Goal: Task Accomplishment & Management: Complete application form

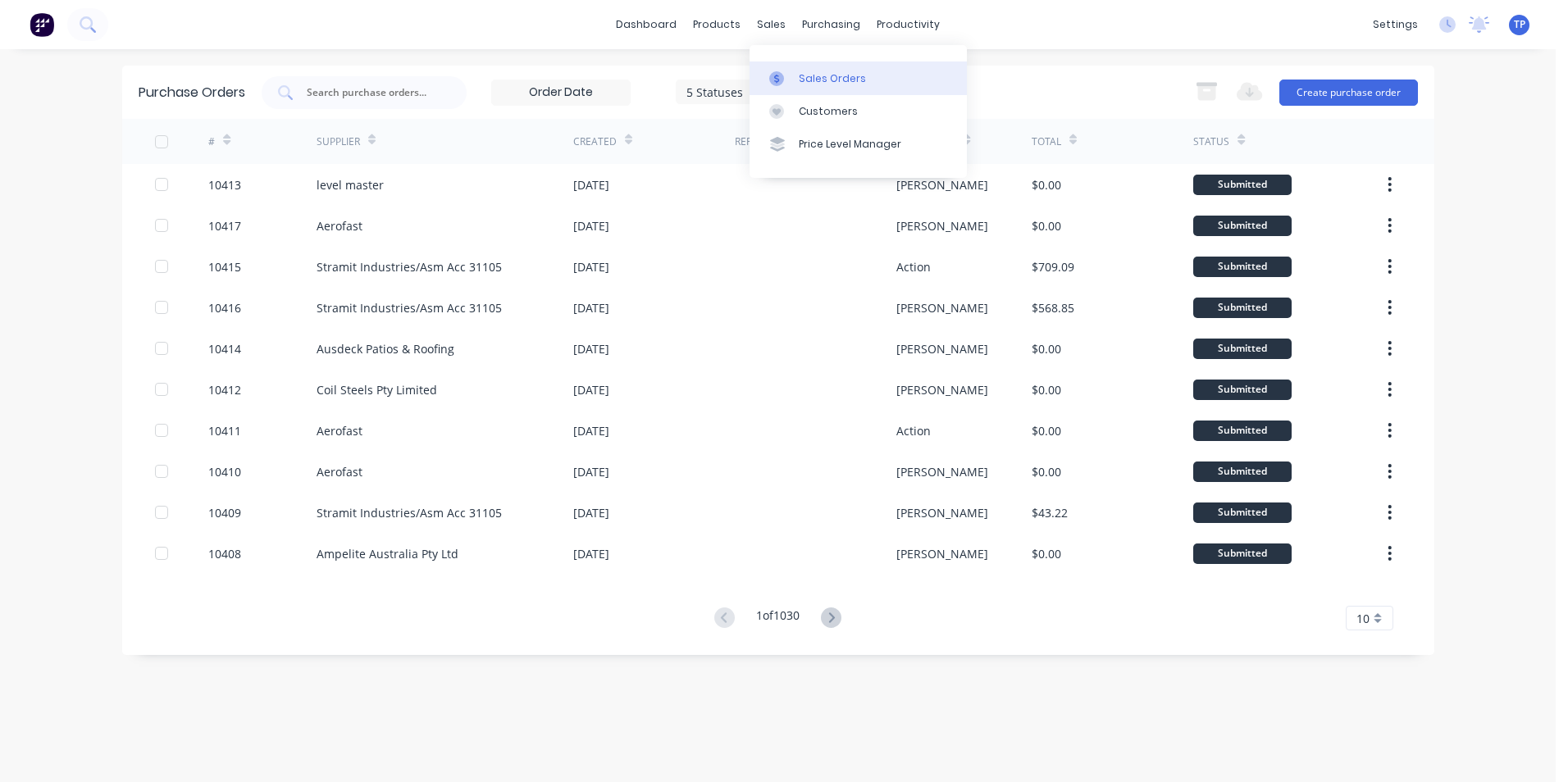
click at [840, 82] on div "Sales Orders" at bounding box center [832, 78] width 67 height 15
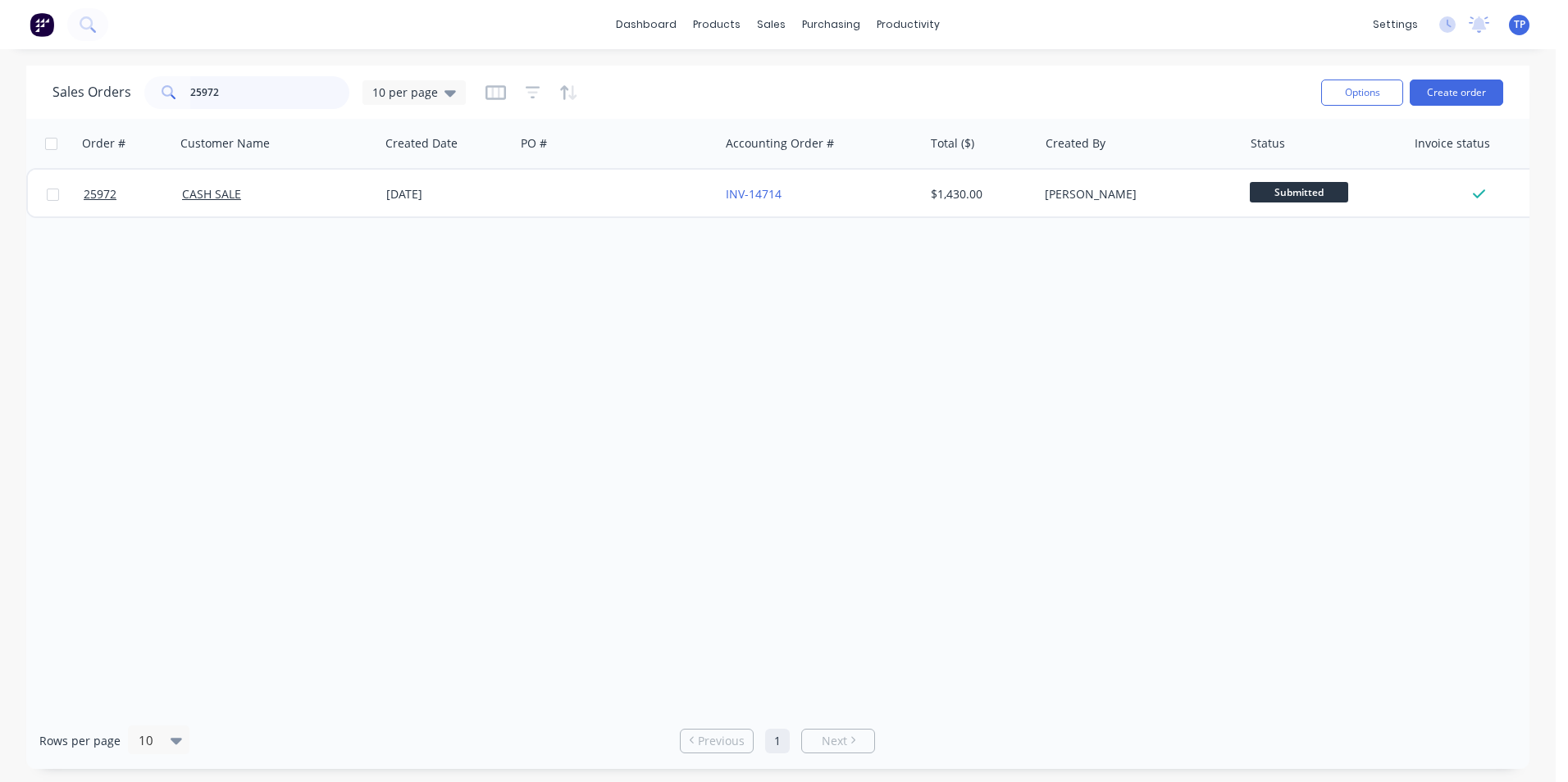
click at [304, 89] on input "25972" at bounding box center [270, 93] width 160 height 33
type input "2"
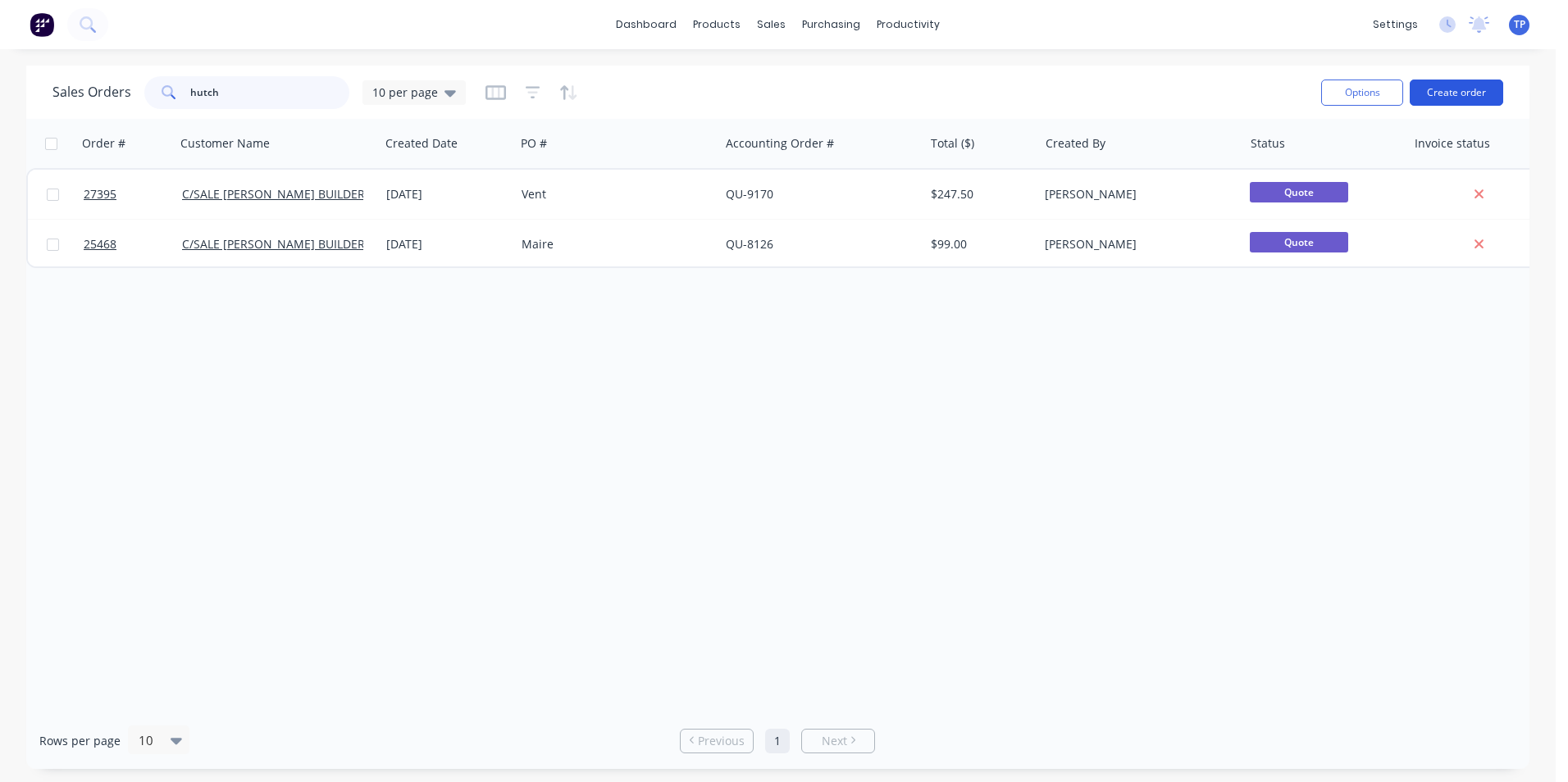
type input "hutch"
click at [1469, 97] on button "Create order" at bounding box center [1456, 93] width 94 height 27
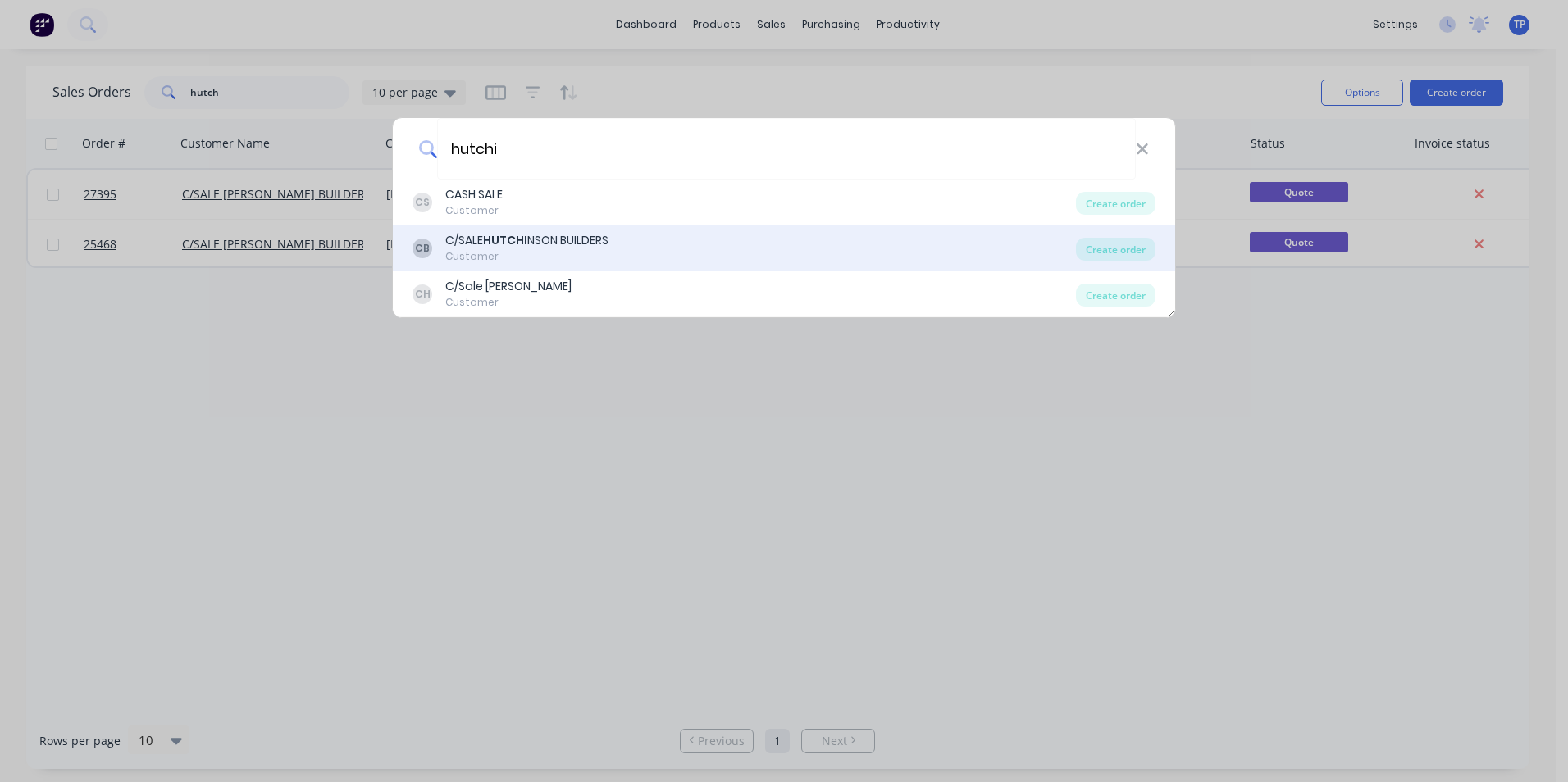
type input "hutchi"
click at [525, 246] on b "HUTCHI" at bounding box center [506, 239] width 45 height 16
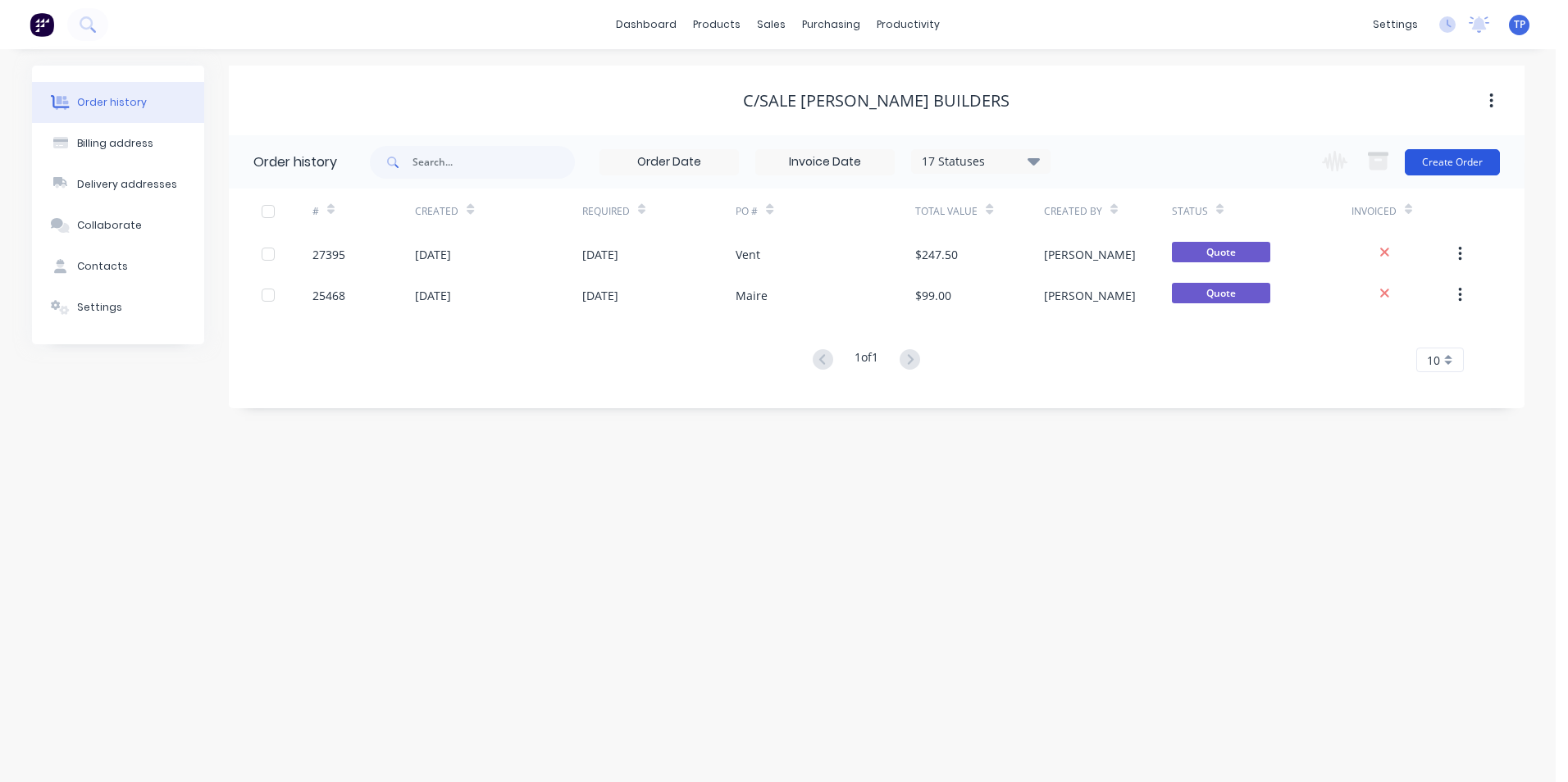
click at [1436, 174] on button "Create Order" at bounding box center [1451, 162] width 95 height 27
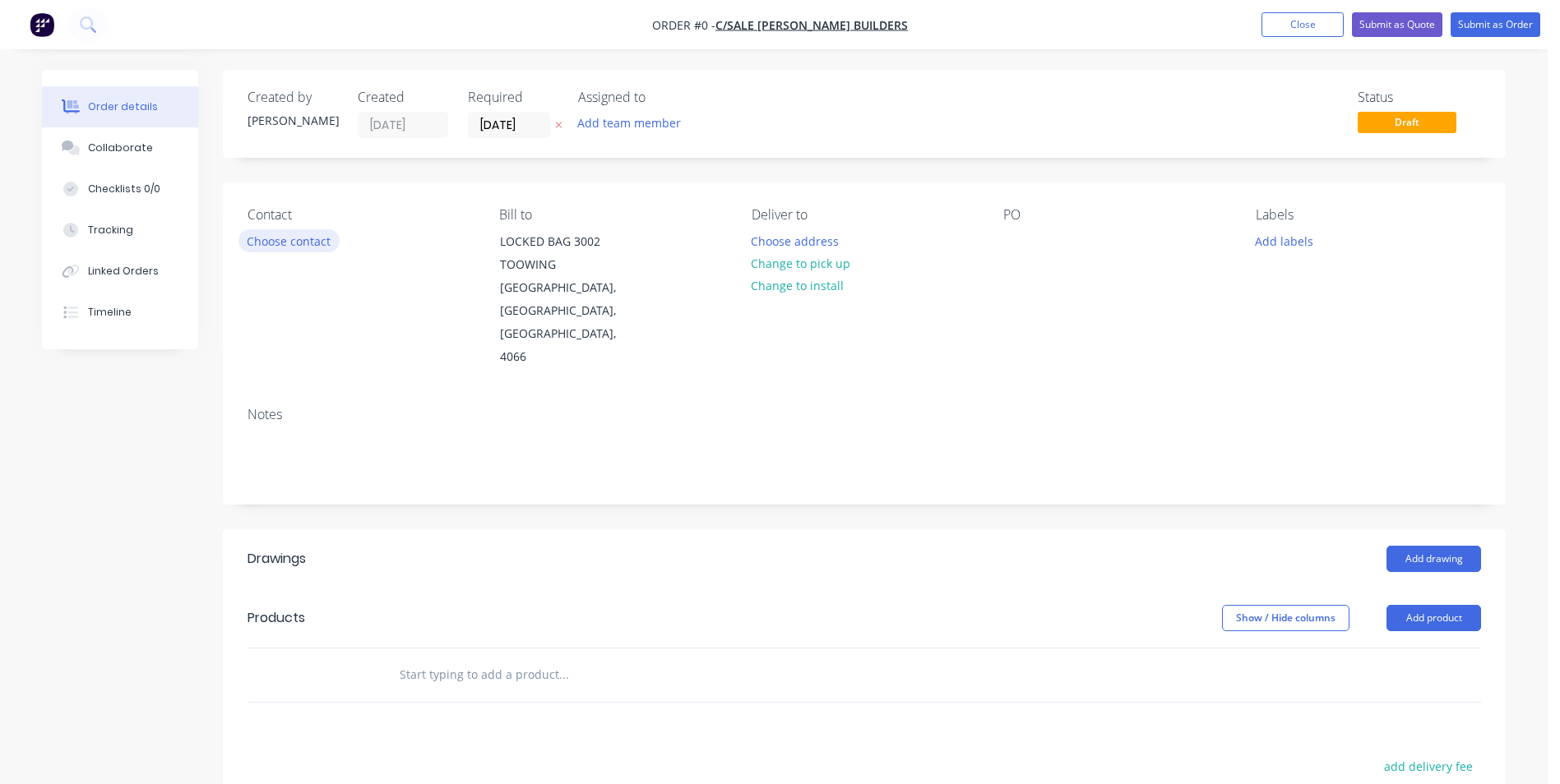
click at [294, 243] on button "Choose contact" at bounding box center [289, 241] width 102 height 22
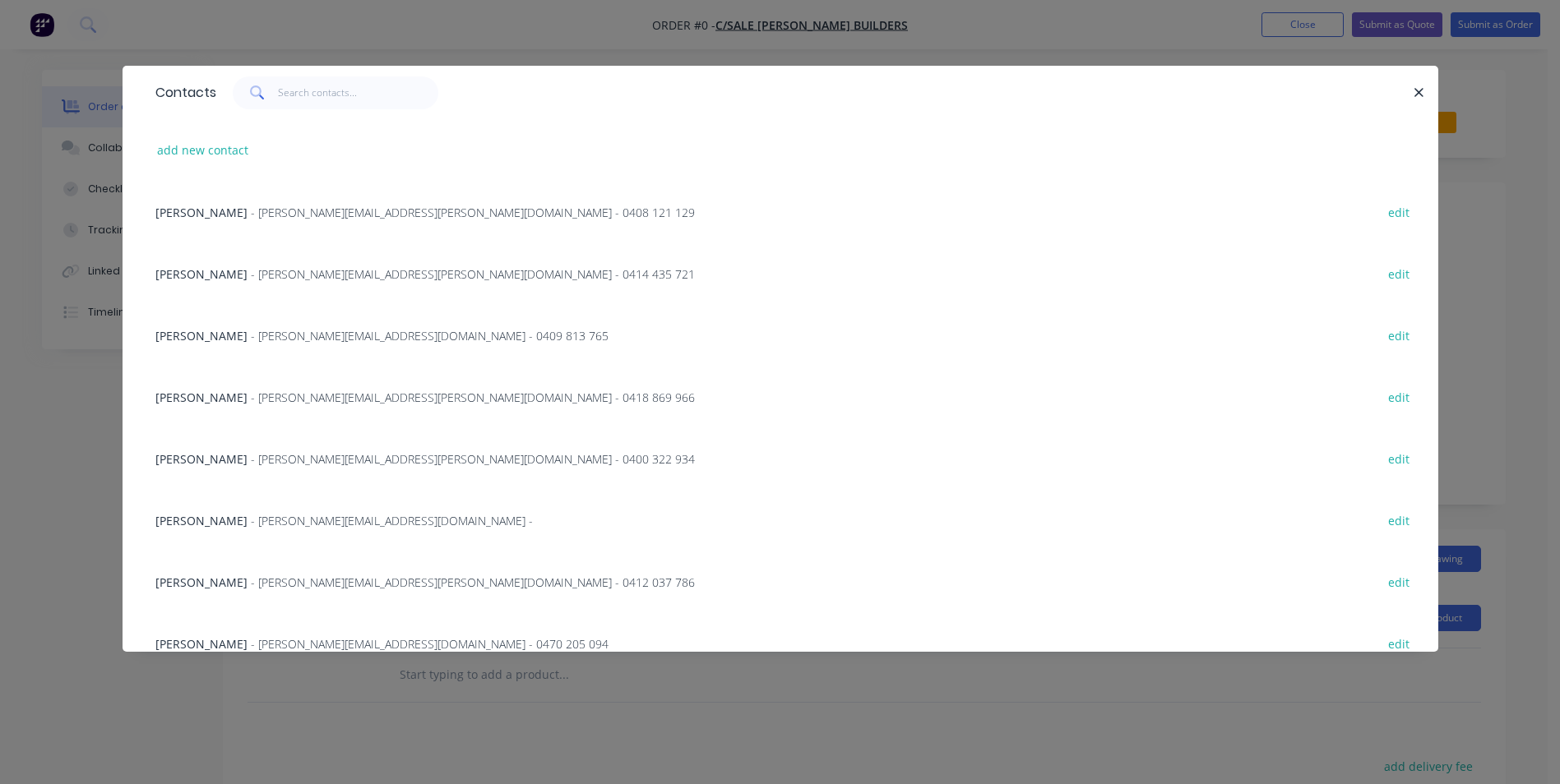
click at [251, 398] on span "- [PERSON_NAME][EMAIL_ADDRESS][PERSON_NAME][DOMAIN_NAME] - 0418 869 966" at bounding box center [473, 398] width 444 height 15
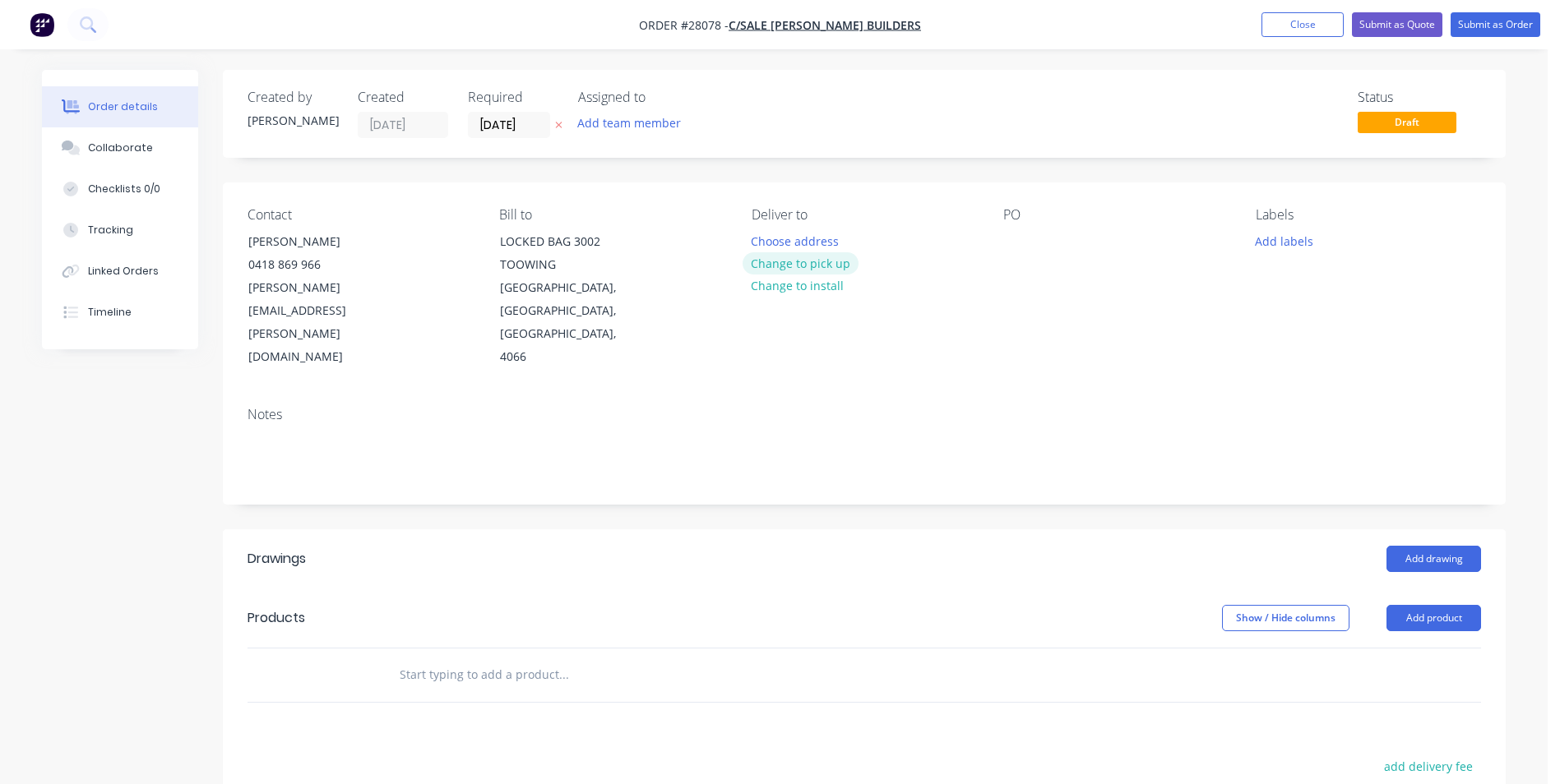
click at [820, 266] on button "Change to pick up" at bounding box center [802, 263] width 117 height 22
click at [1009, 238] on div at bounding box center [1017, 242] width 27 height 24
click at [1429, 605] on button "Add product" at bounding box center [1434, 618] width 95 height 27
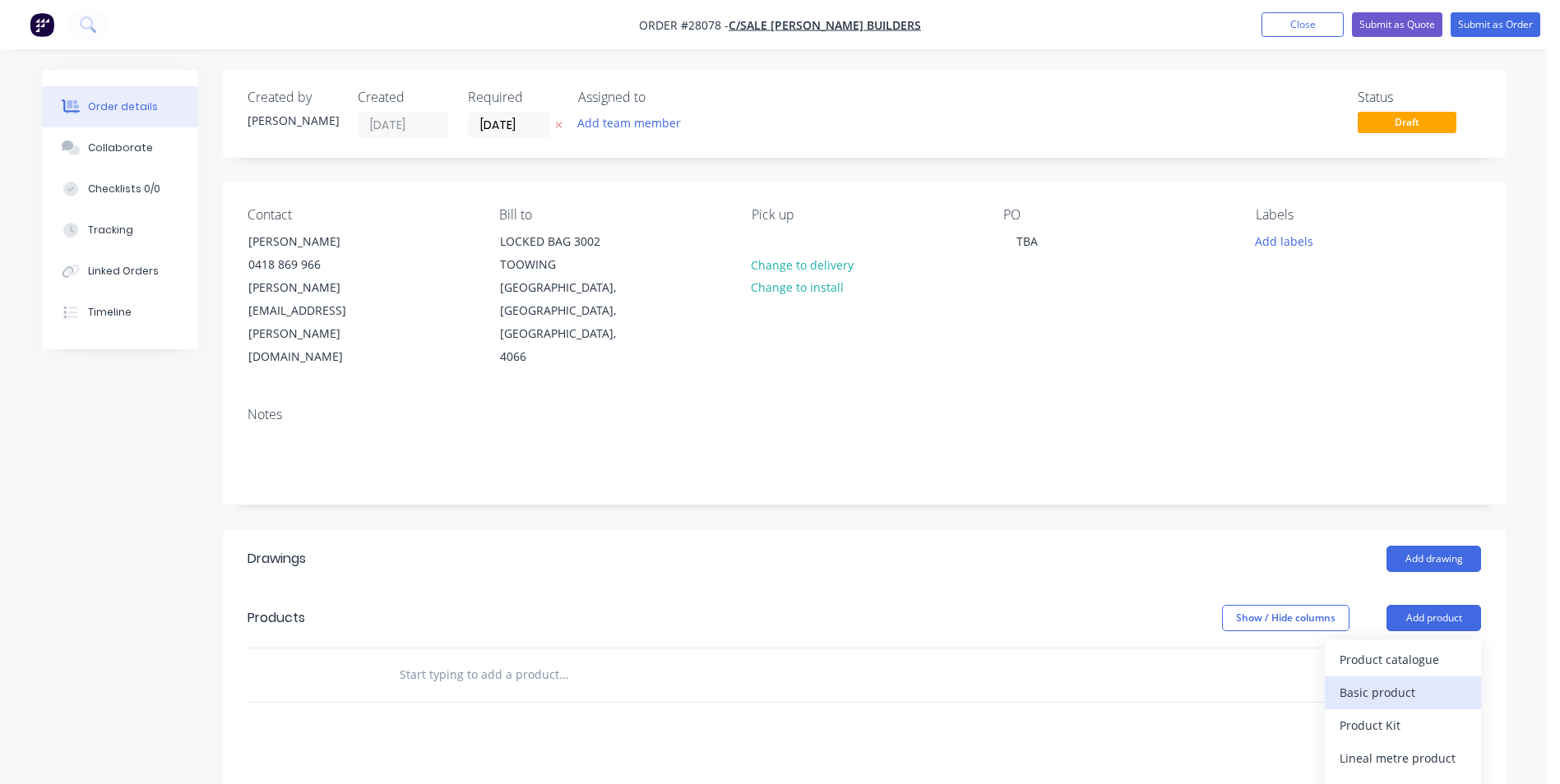
click at [1366, 681] on div "Basic product" at bounding box center [1402, 693] width 127 height 24
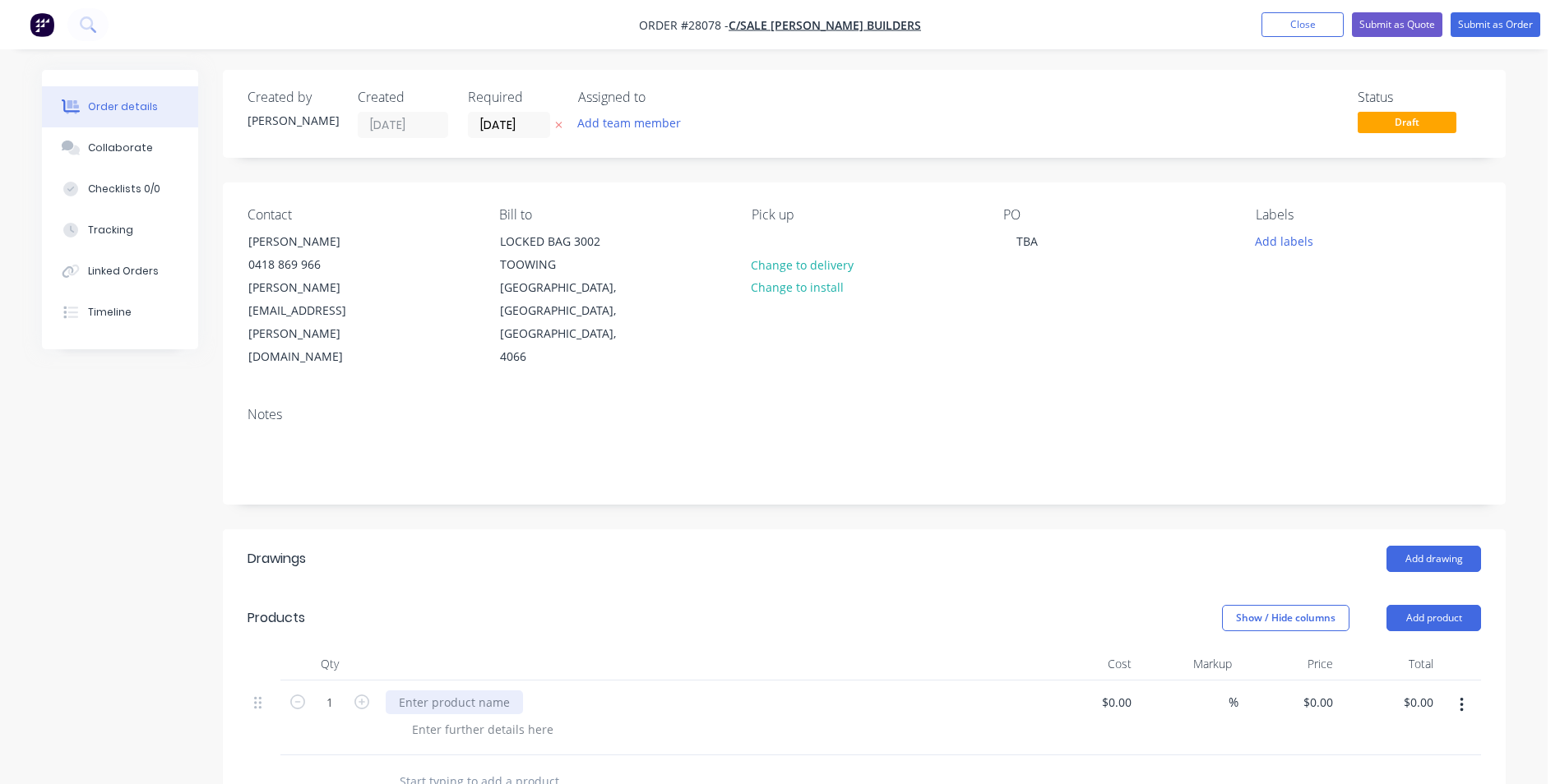
click at [440, 690] on div at bounding box center [455, 702] width 138 height 24
click at [509, 718] on div at bounding box center [482, 730] width 168 height 24
click at [517, 718] on div at bounding box center [482, 730] width 168 height 24
click at [361, 694] on icon "button" at bounding box center [362, 701] width 15 height 15
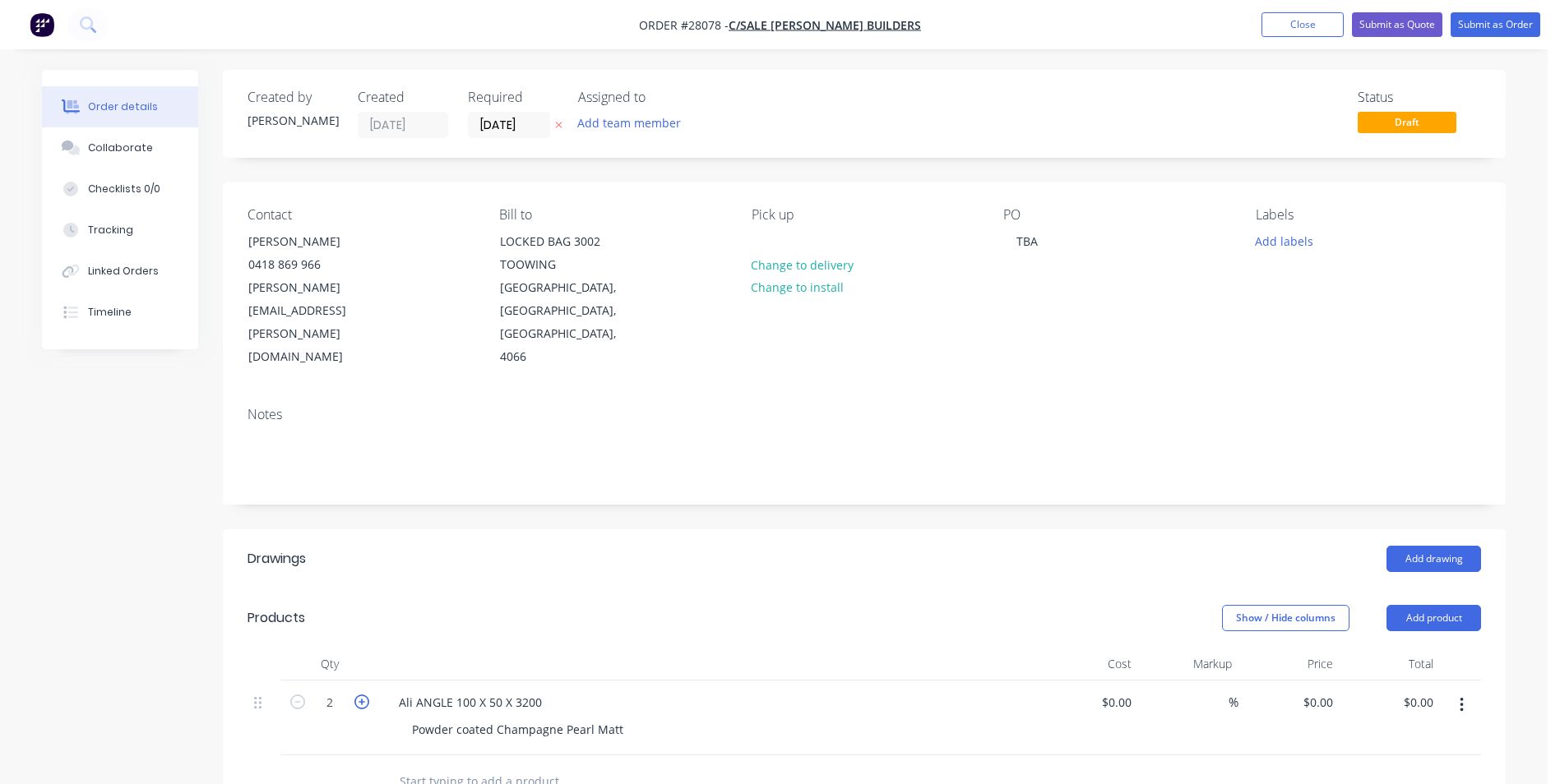
type input "3"
click at [542, 127] on input "[DATE]" at bounding box center [510, 125] width 81 height 25
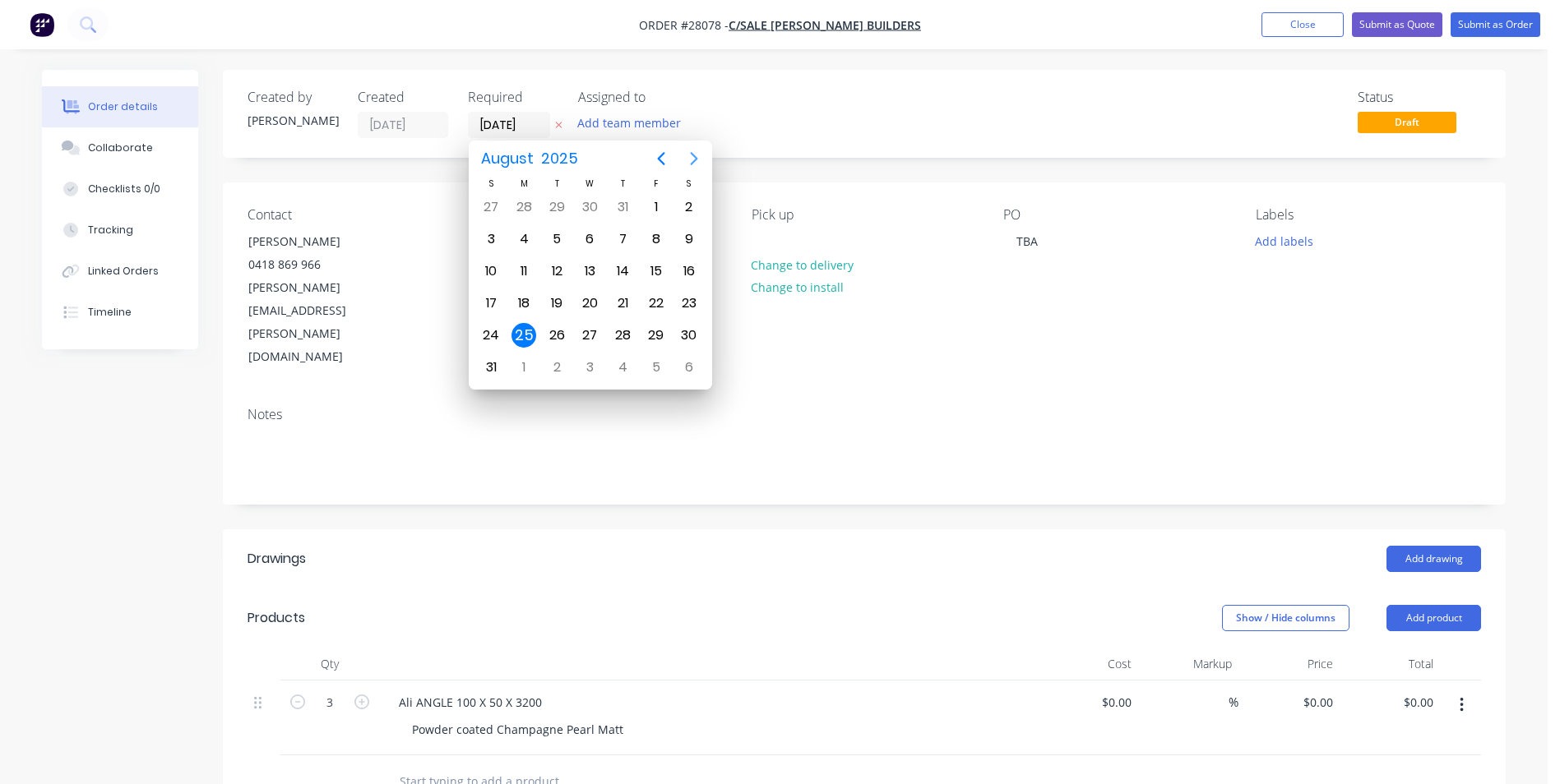
click at [695, 152] on icon "Next page" at bounding box center [694, 158] width 20 height 20
click at [529, 231] on div "8" at bounding box center [523, 239] width 25 height 25
type input "[DATE]"
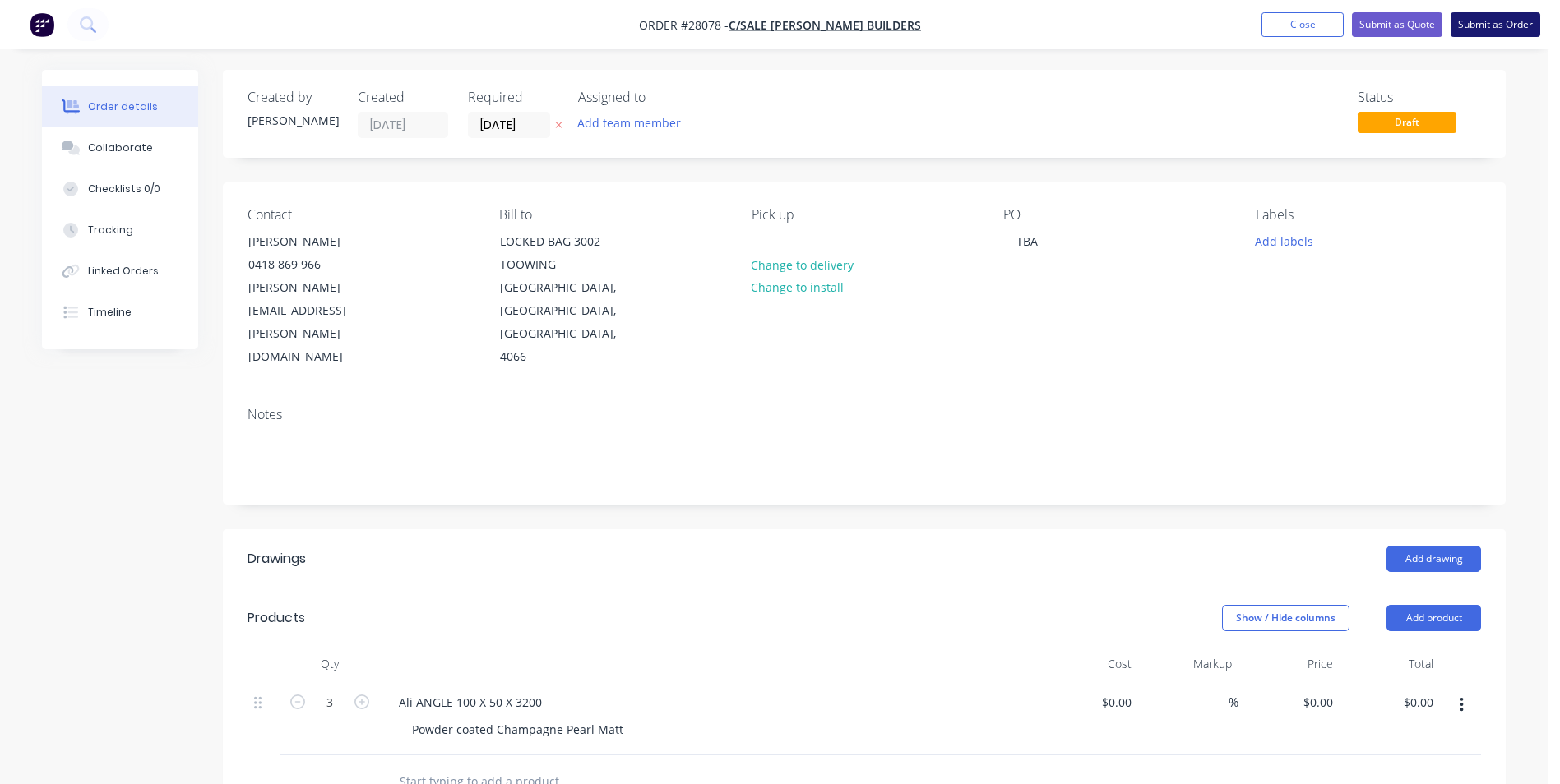
click at [1484, 22] on button "Submit as Order" at bounding box center [1495, 24] width 90 height 25
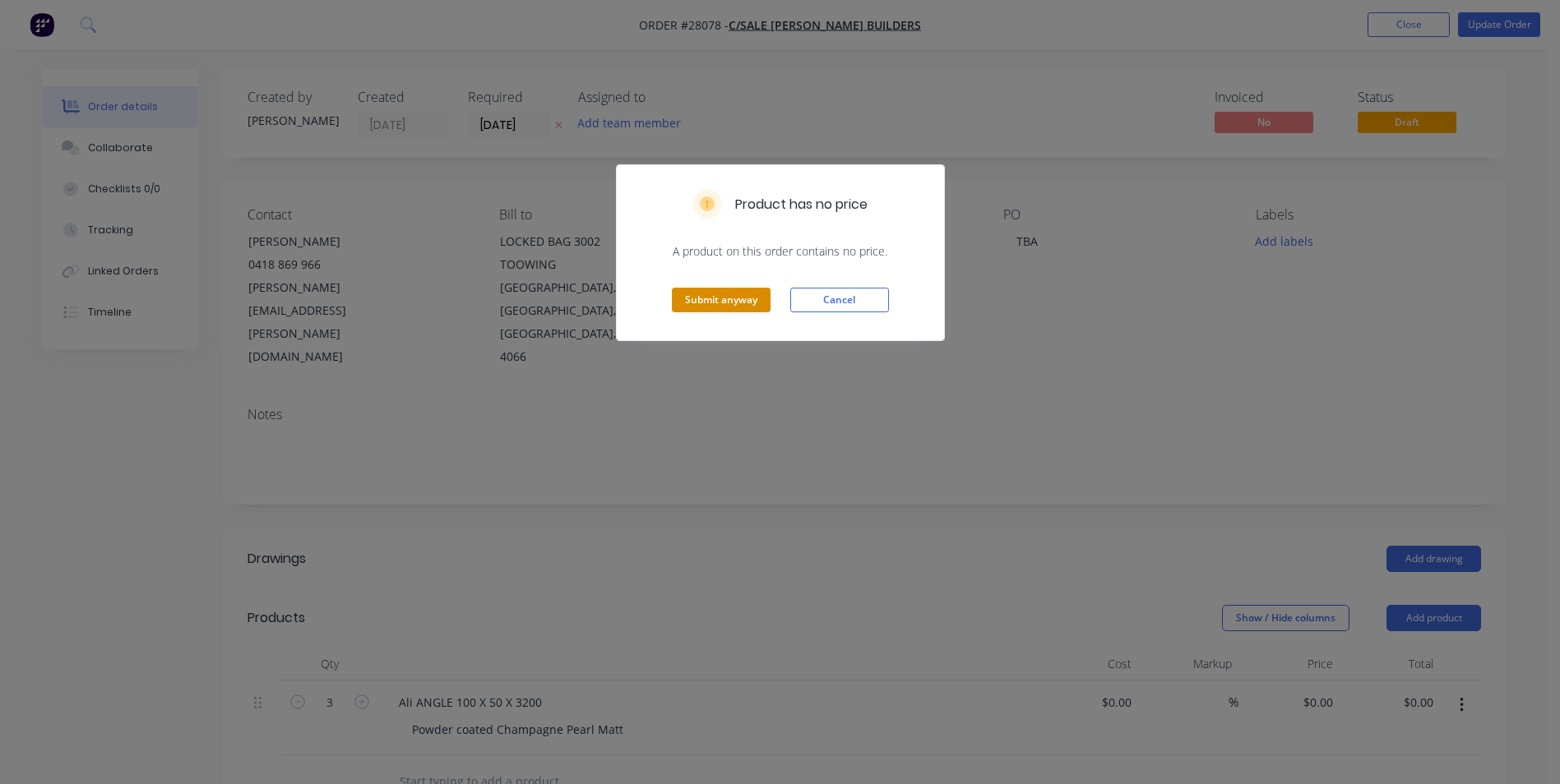
click at [747, 294] on button "Submit anyway" at bounding box center [721, 299] width 99 height 25
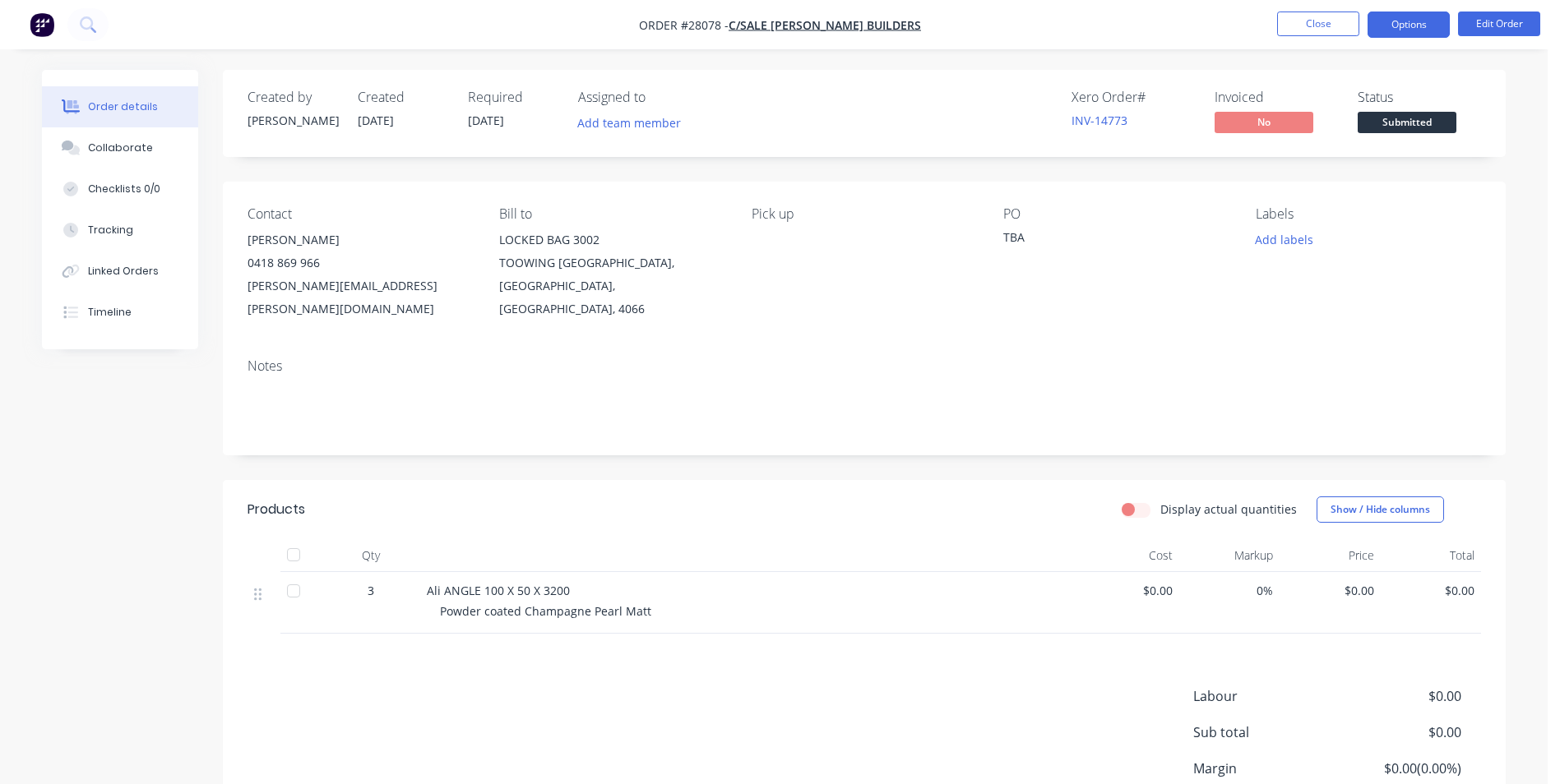
drag, startPoint x: 1375, startPoint y: 24, endPoint x: 1359, endPoint y: 37, distance: 20.6
click at [1375, 25] on button "Options" at bounding box center [1409, 24] width 83 height 27
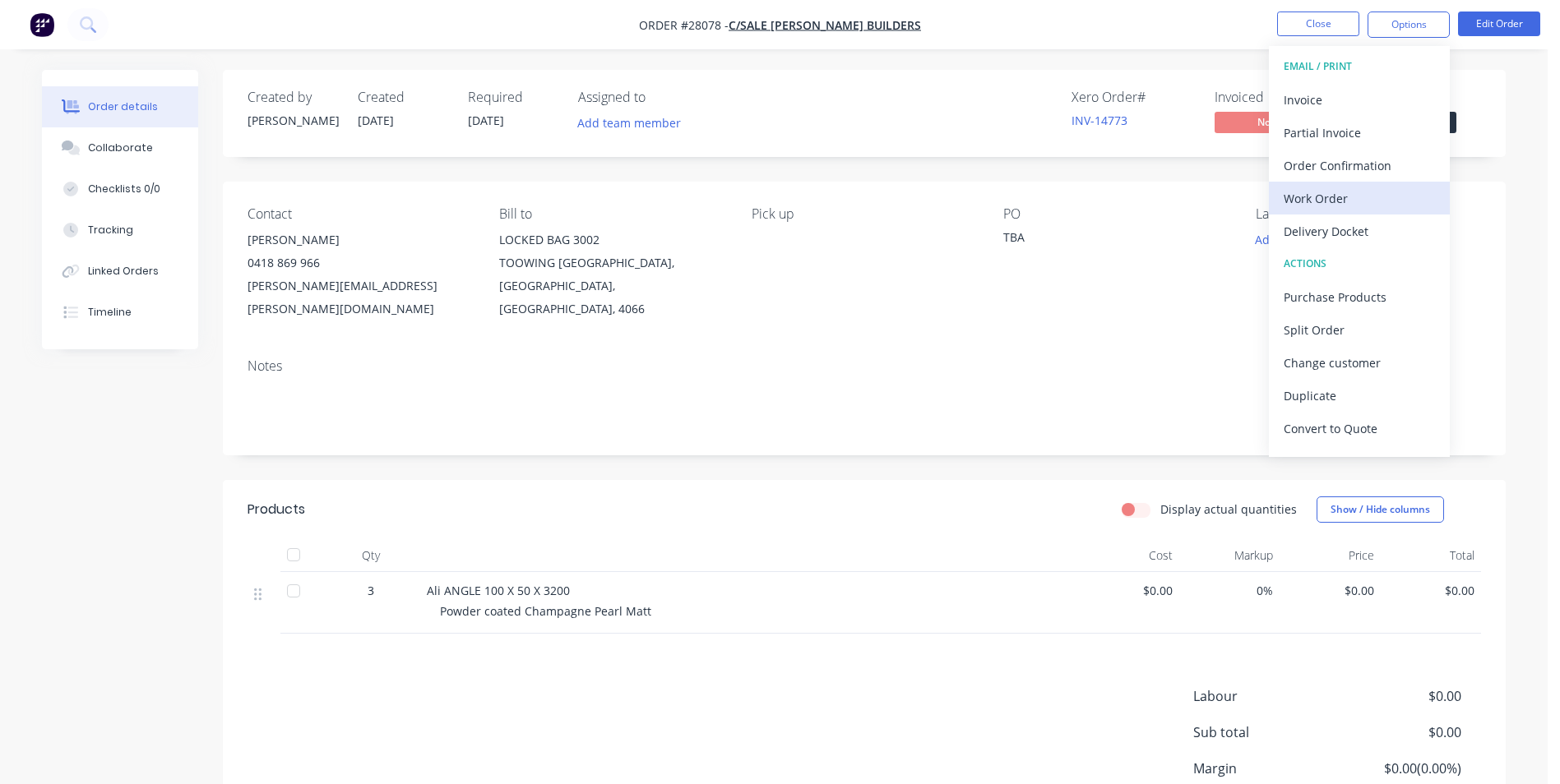
click at [1314, 198] on div "Work Order" at bounding box center [1359, 199] width 152 height 24
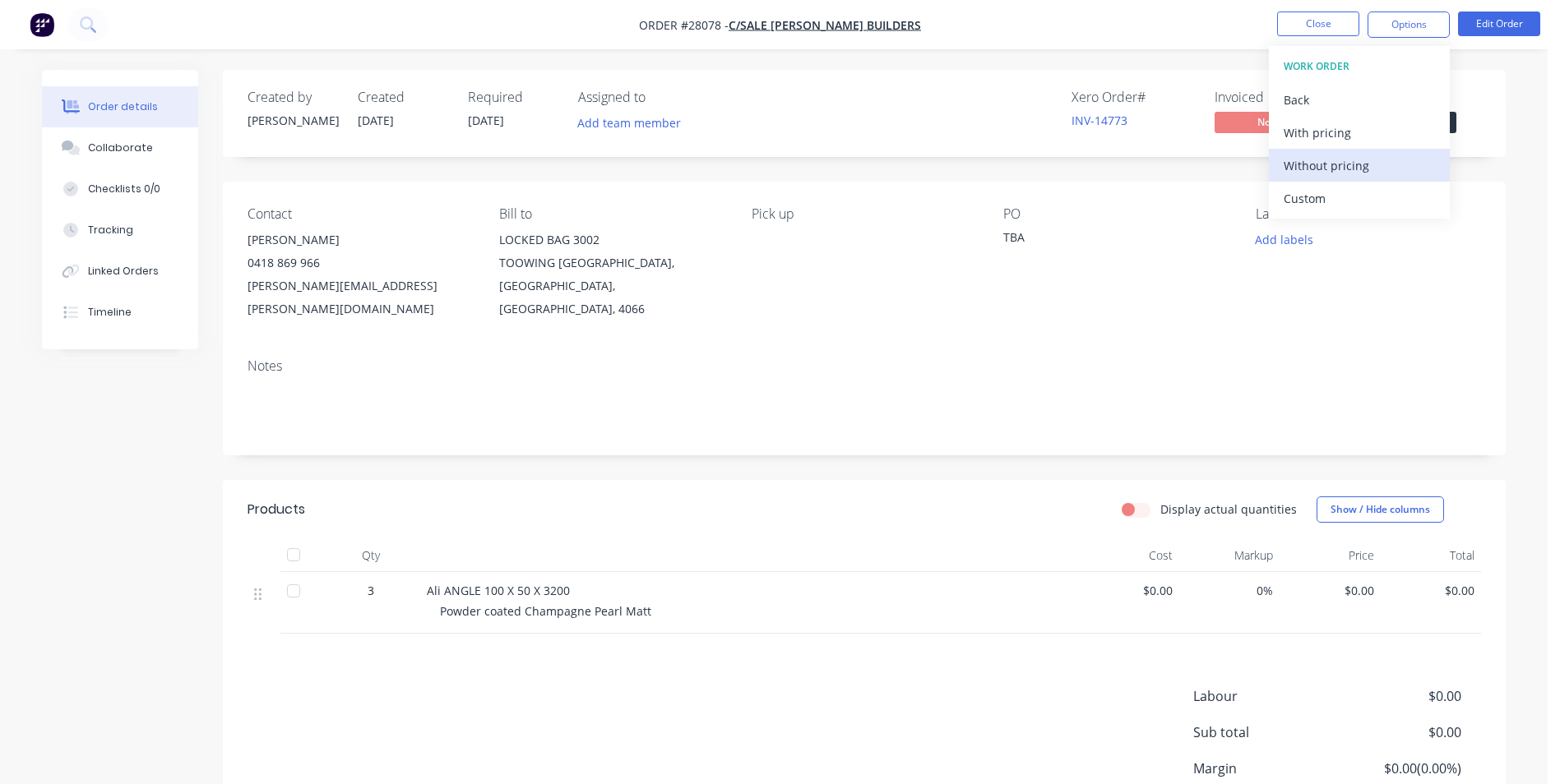
click at [1313, 168] on div "Without pricing" at bounding box center [1359, 166] width 152 height 24
click at [111, 657] on div "Created by [PERSON_NAME] Created [DATE] Required [DATE] Assigned to Add team me…" at bounding box center [774, 497] width 1464 height 856
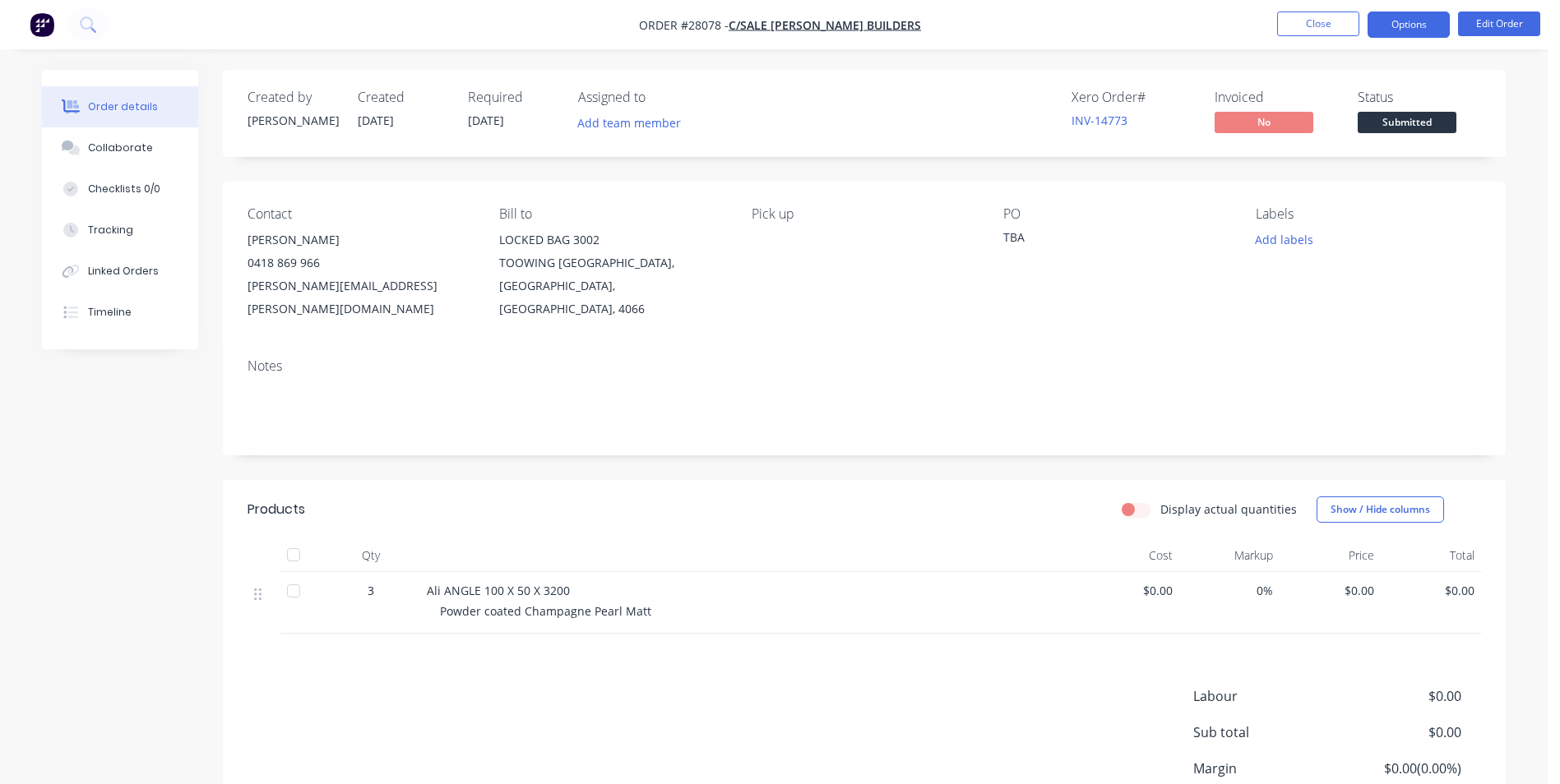
click at [1393, 18] on button "Options" at bounding box center [1409, 24] width 83 height 27
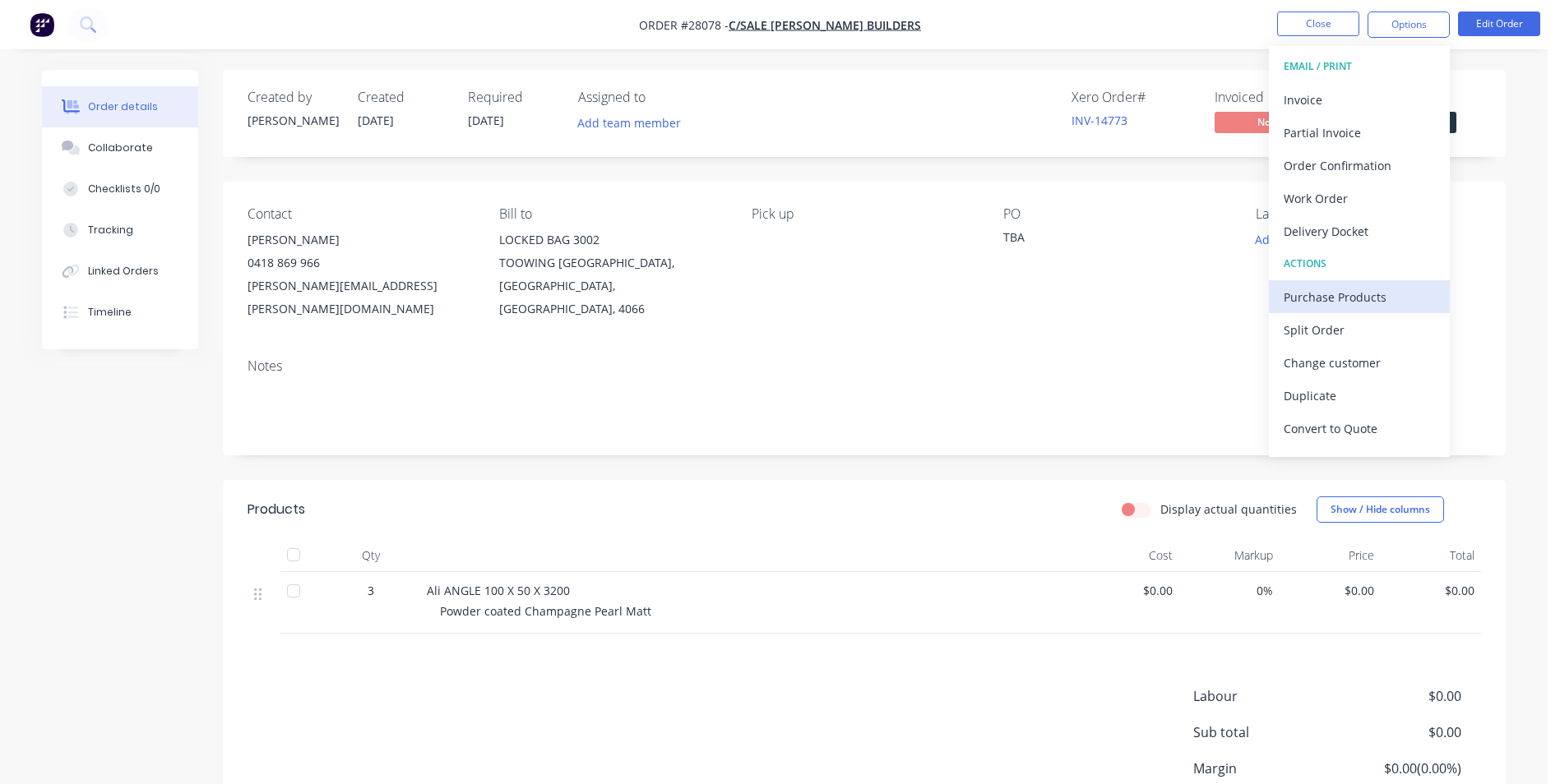
click at [1352, 291] on div "Purchase Products" at bounding box center [1359, 297] width 152 height 24
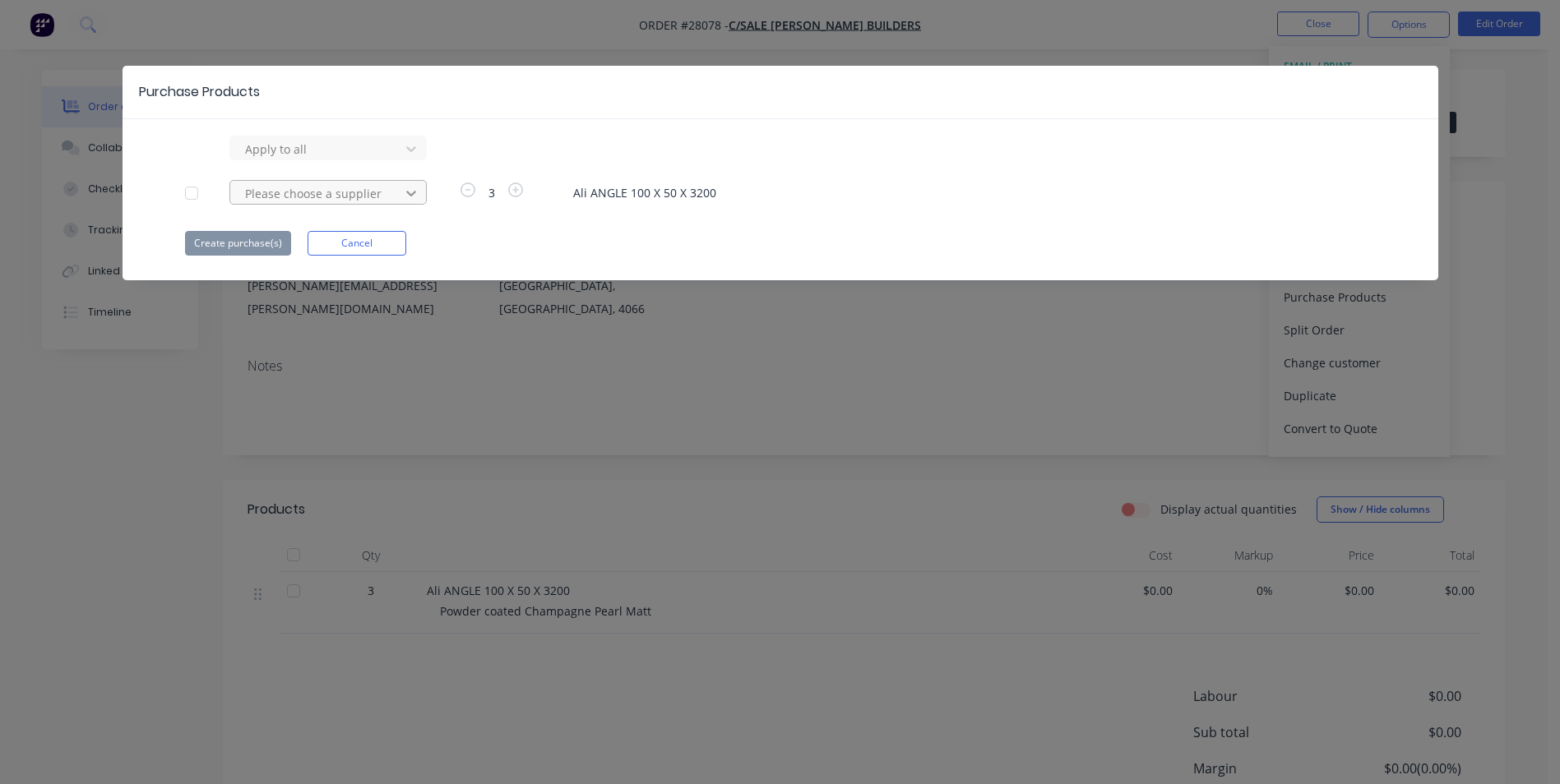
click at [414, 157] on icon at bounding box center [411, 148] width 16 height 16
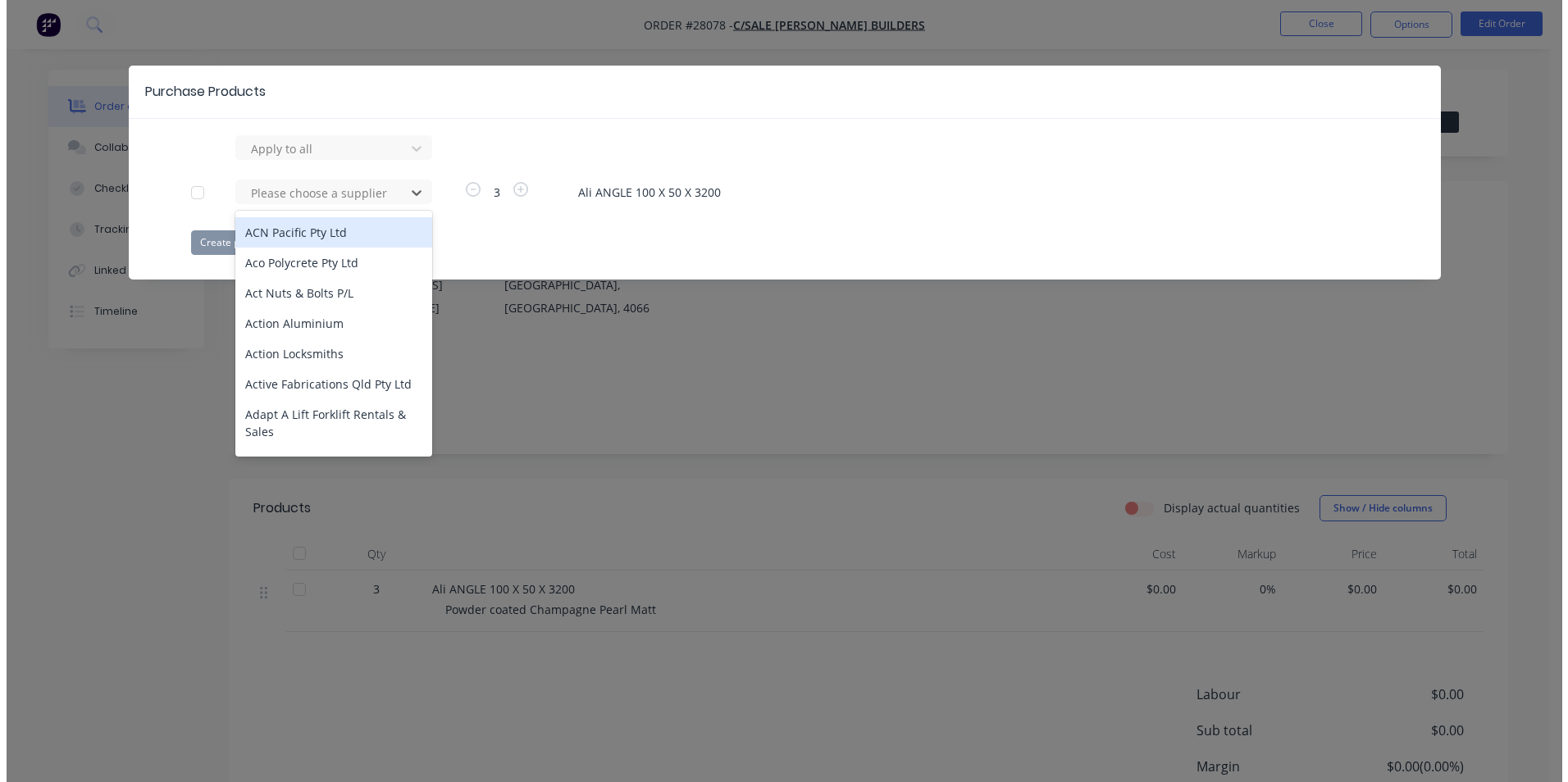
scroll to position [492, 0]
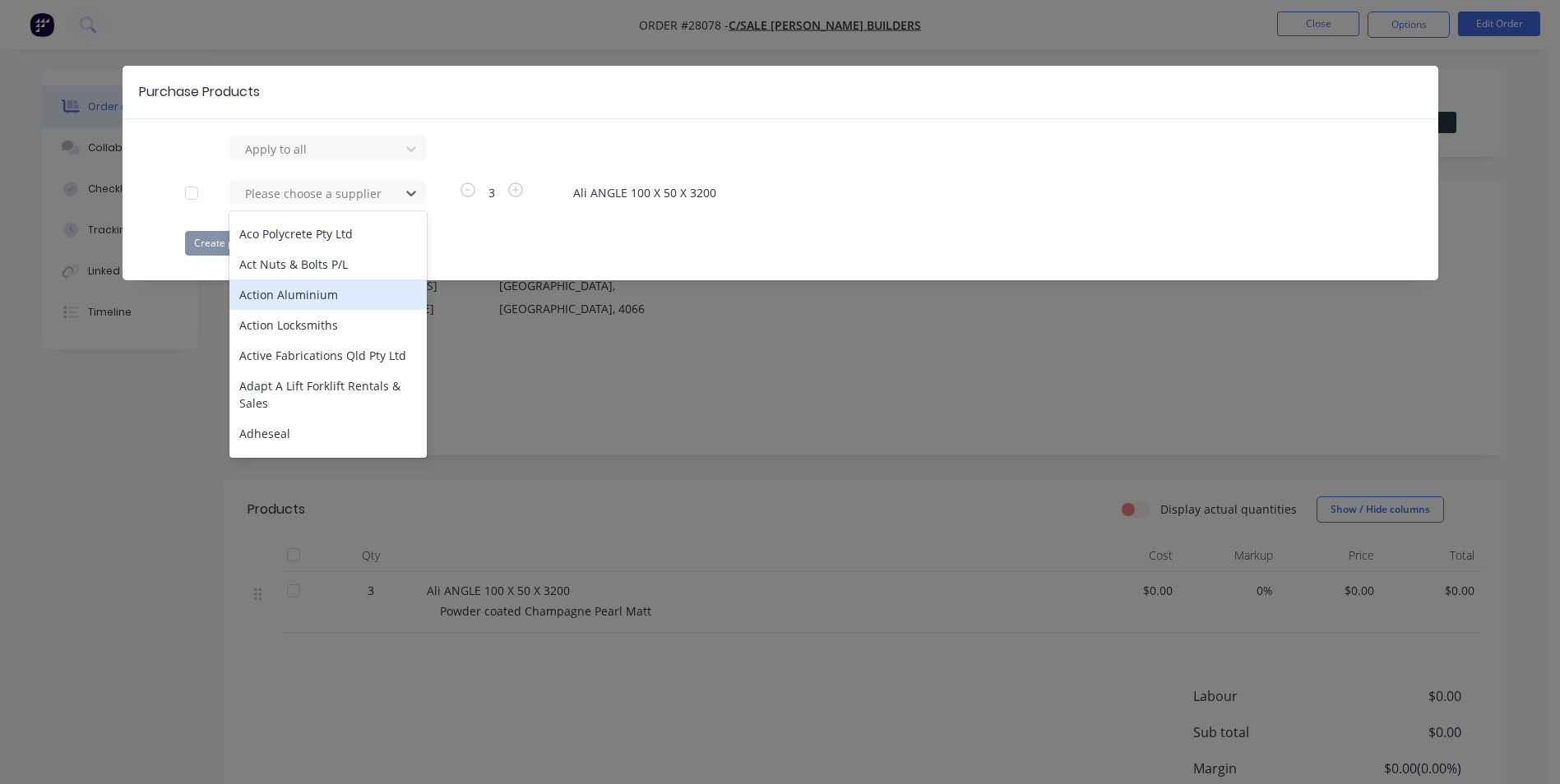
click at [306, 293] on div "Action Aluminium" at bounding box center [328, 294] width 197 height 30
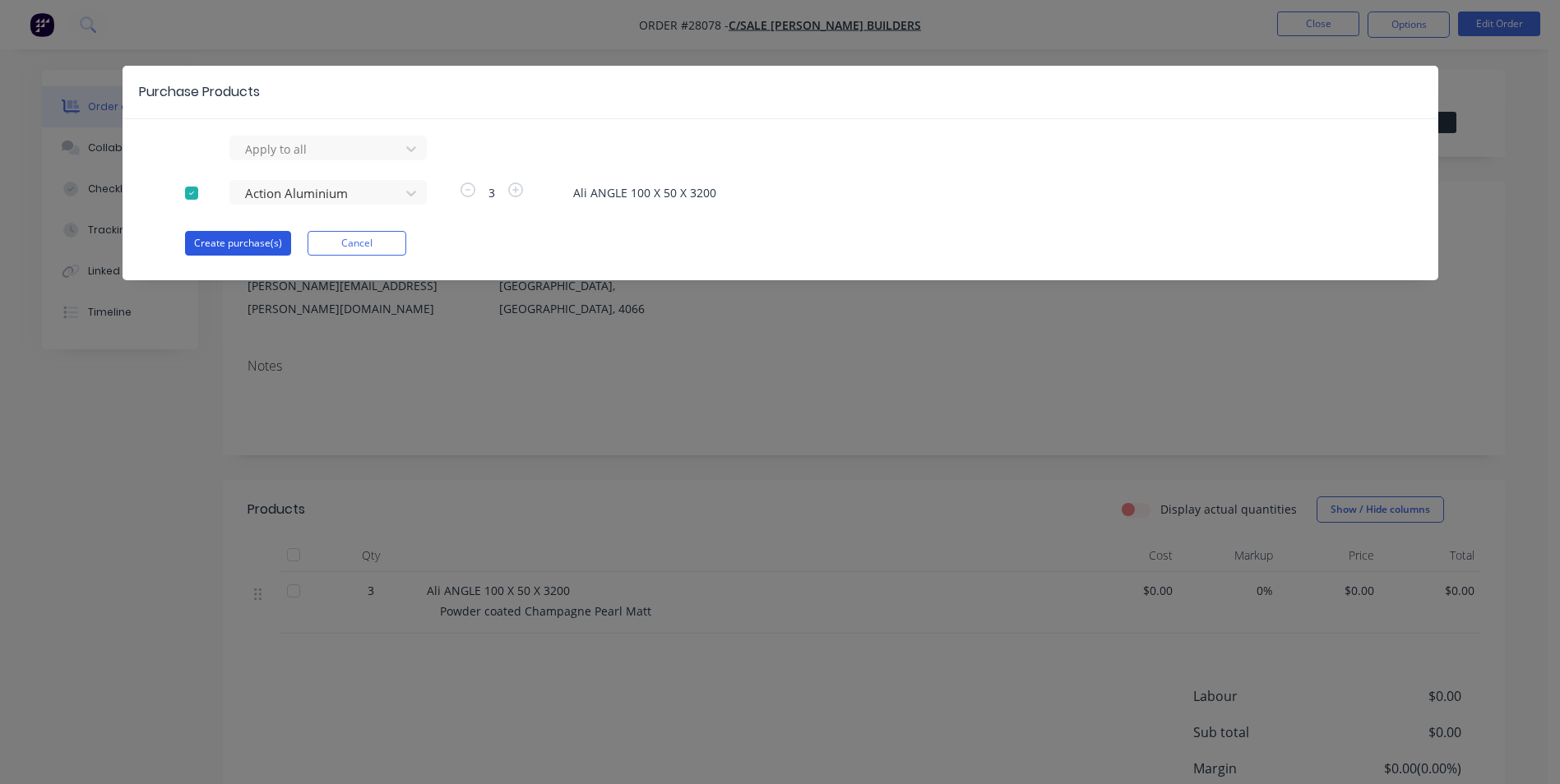
click at [237, 243] on button "Create purchase(s)" at bounding box center [238, 243] width 106 height 25
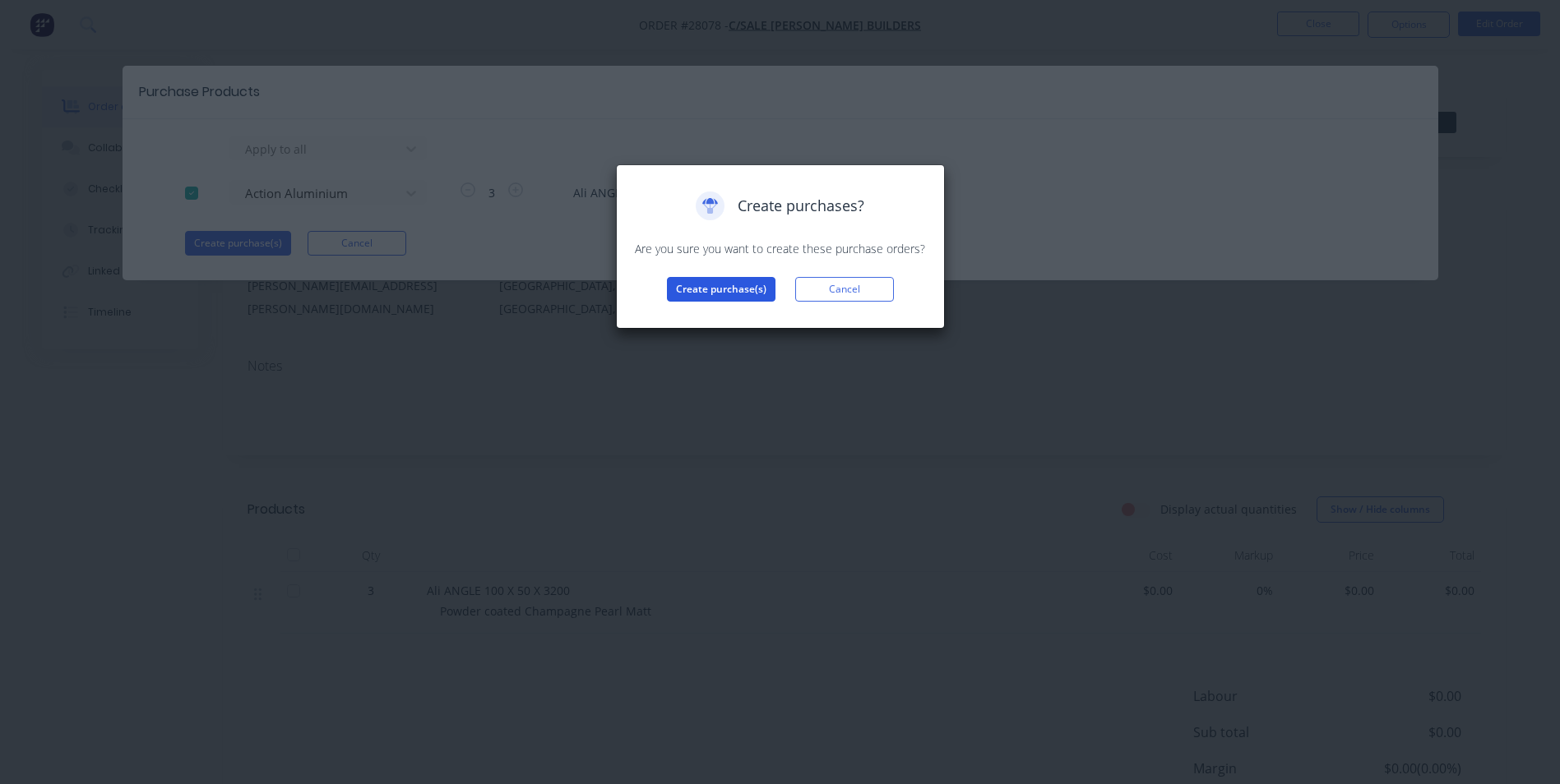
click at [695, 288] on button "Create purchase(s)" at bounding box center [721, 289] width 108 height 25
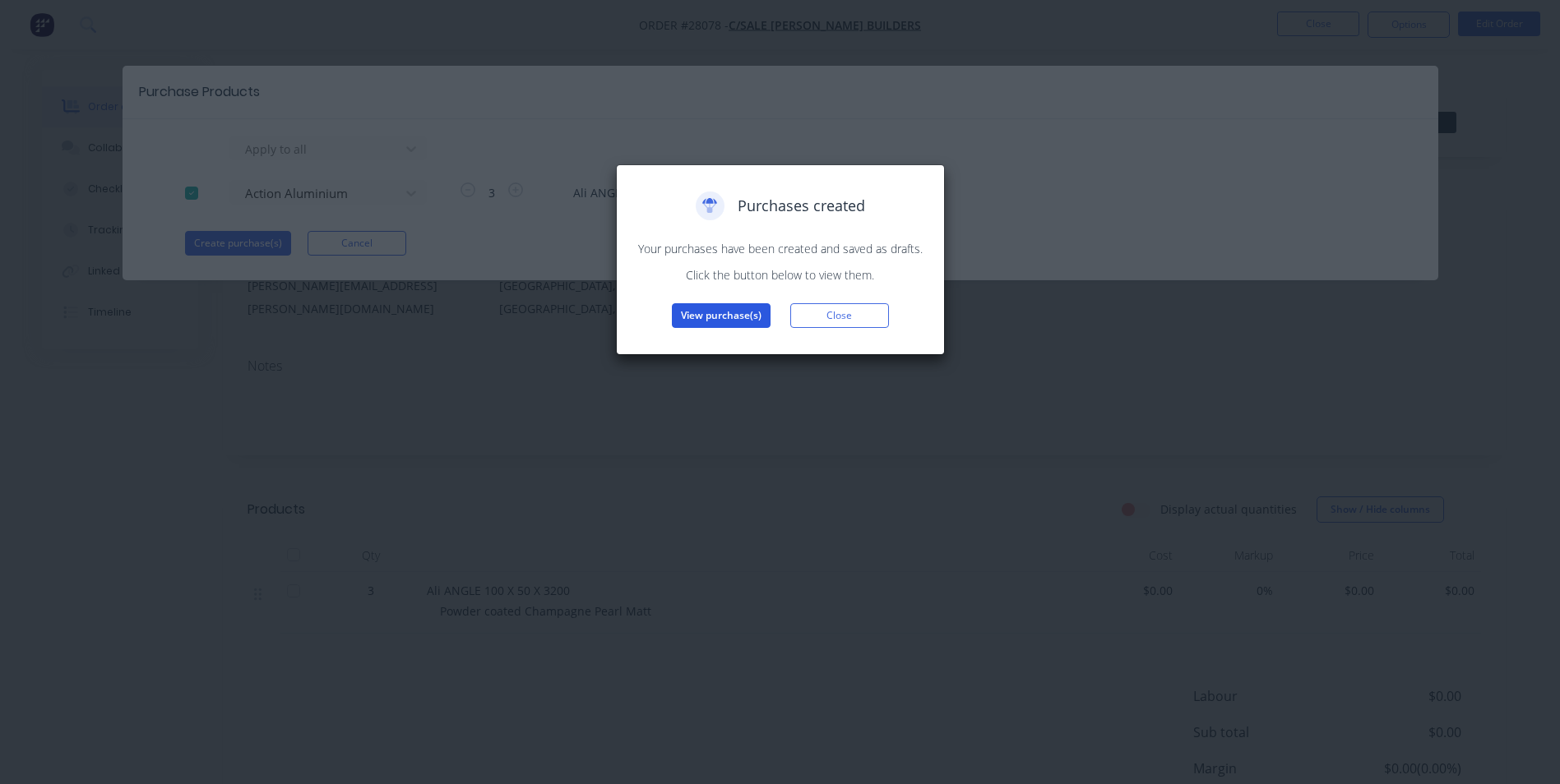
click at [711, 322] on button "View purchase(s)" at bounding box center [721, 316] width 99 height 25
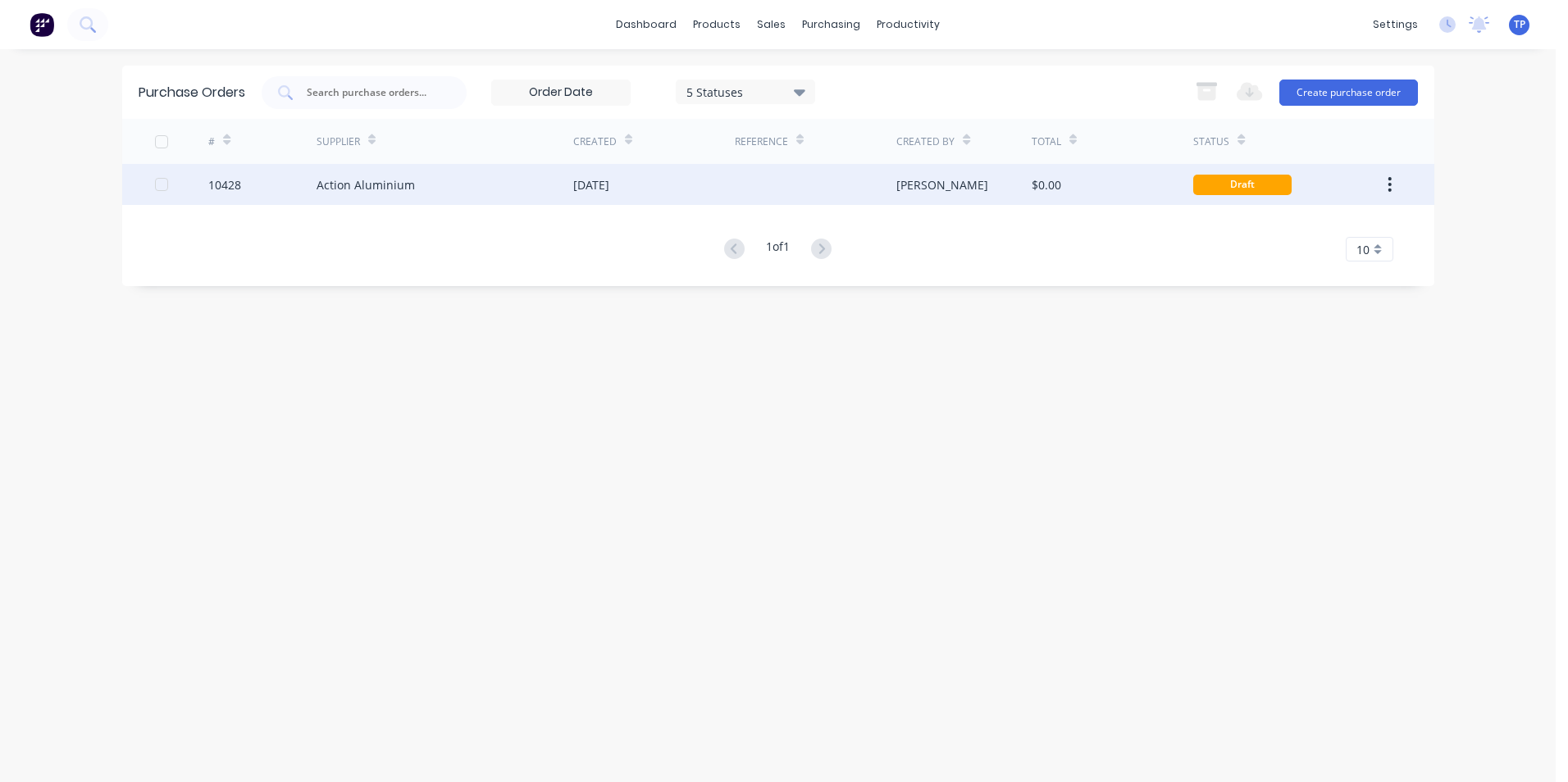
click at [454, 184] on div "Action Aluminium" at bounding box center [445, 185] width 257 height 41
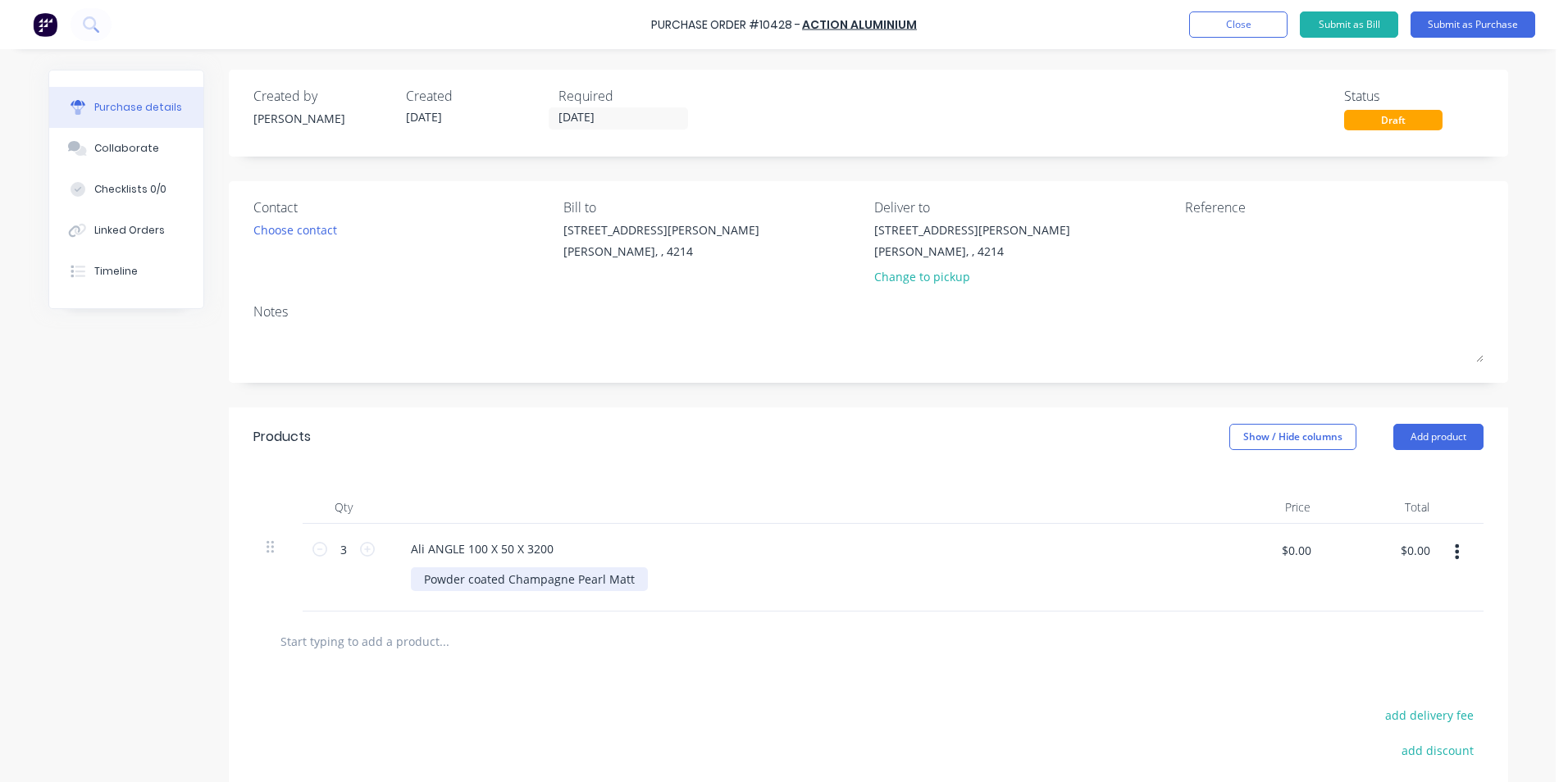
click at [632, 579] on div "Powder coated Champagne Pearl Matt" at bounding box center [530, 579] width 237 height 24
click at [546, 549] on div "Ali ANGLE 100 X 50 X 3200" at bounding box center [481, 549] width 169 height 24
click at [1453, 21] on button "Submit as Purchase" at bounding box center [1472, 24] width 124 height 27
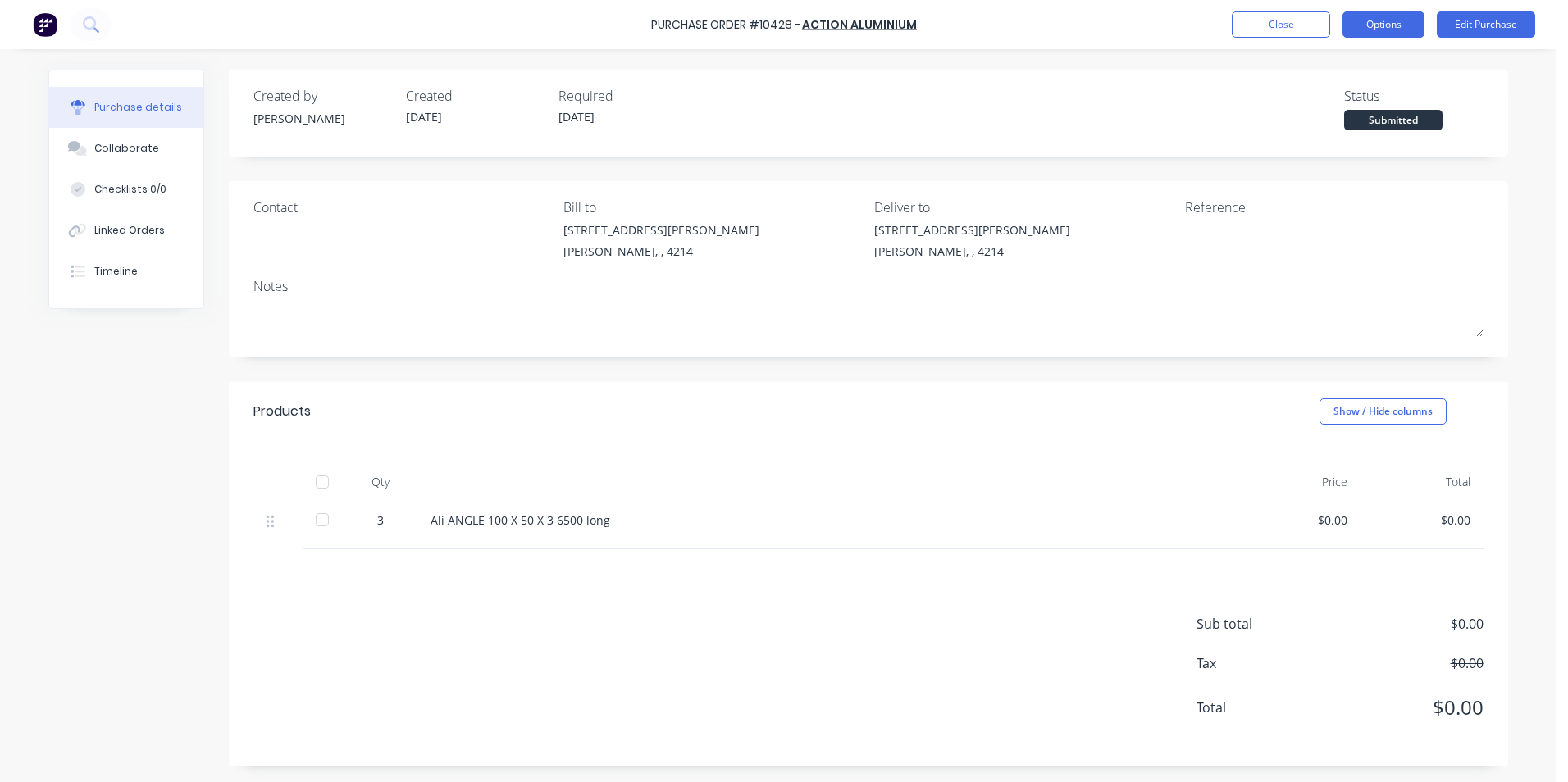
click at [1374, 17] on button "Options" at bounding box center [1383, 24] width 82 height 27
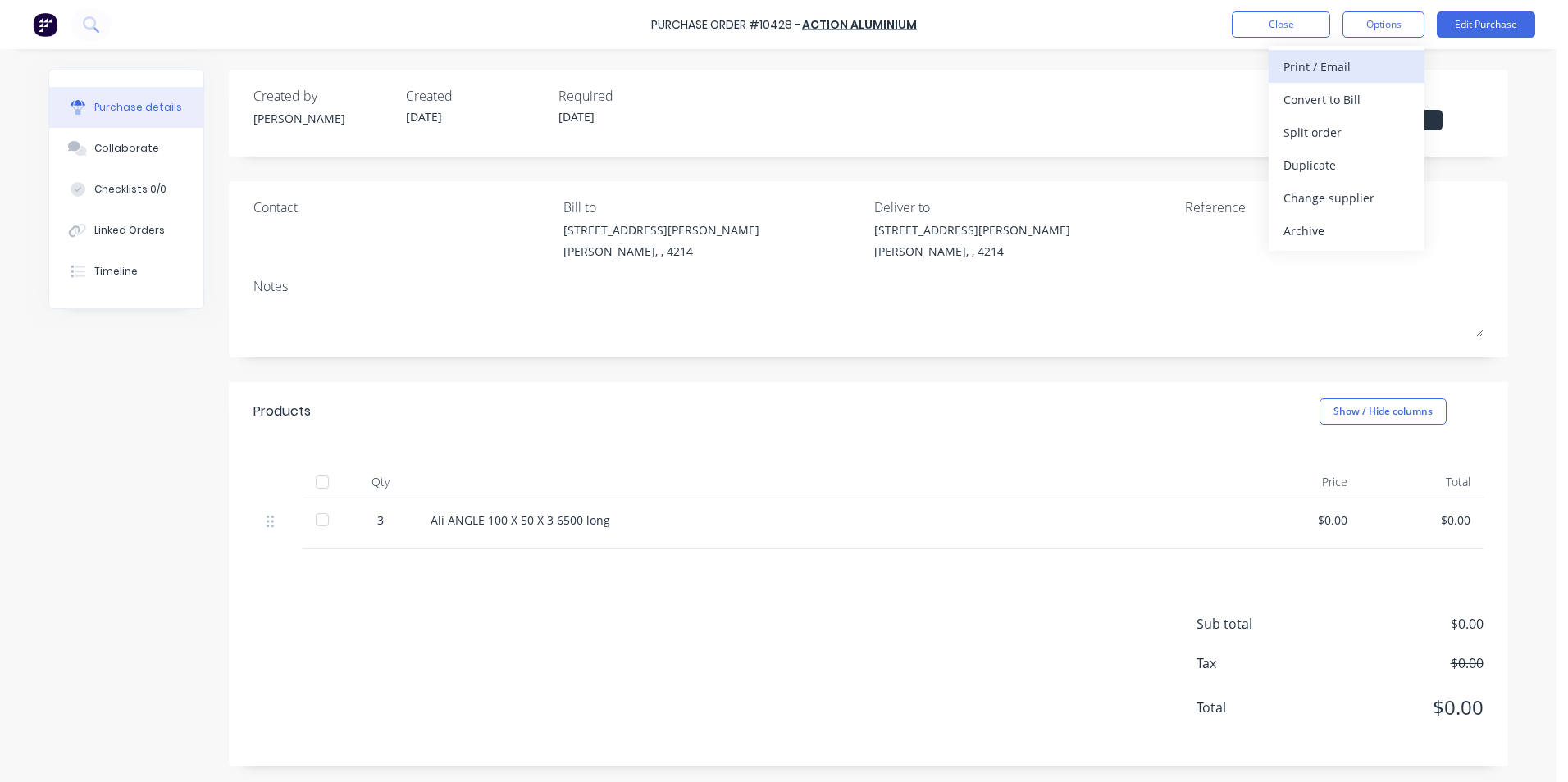
click at [1320, 60] on div "Print / Email" at bounding box center [1346, 67] width 126 height 24
click at [1313, 141] on div "Without pricing" at bounding box center [1346, 132] width 126 height 24
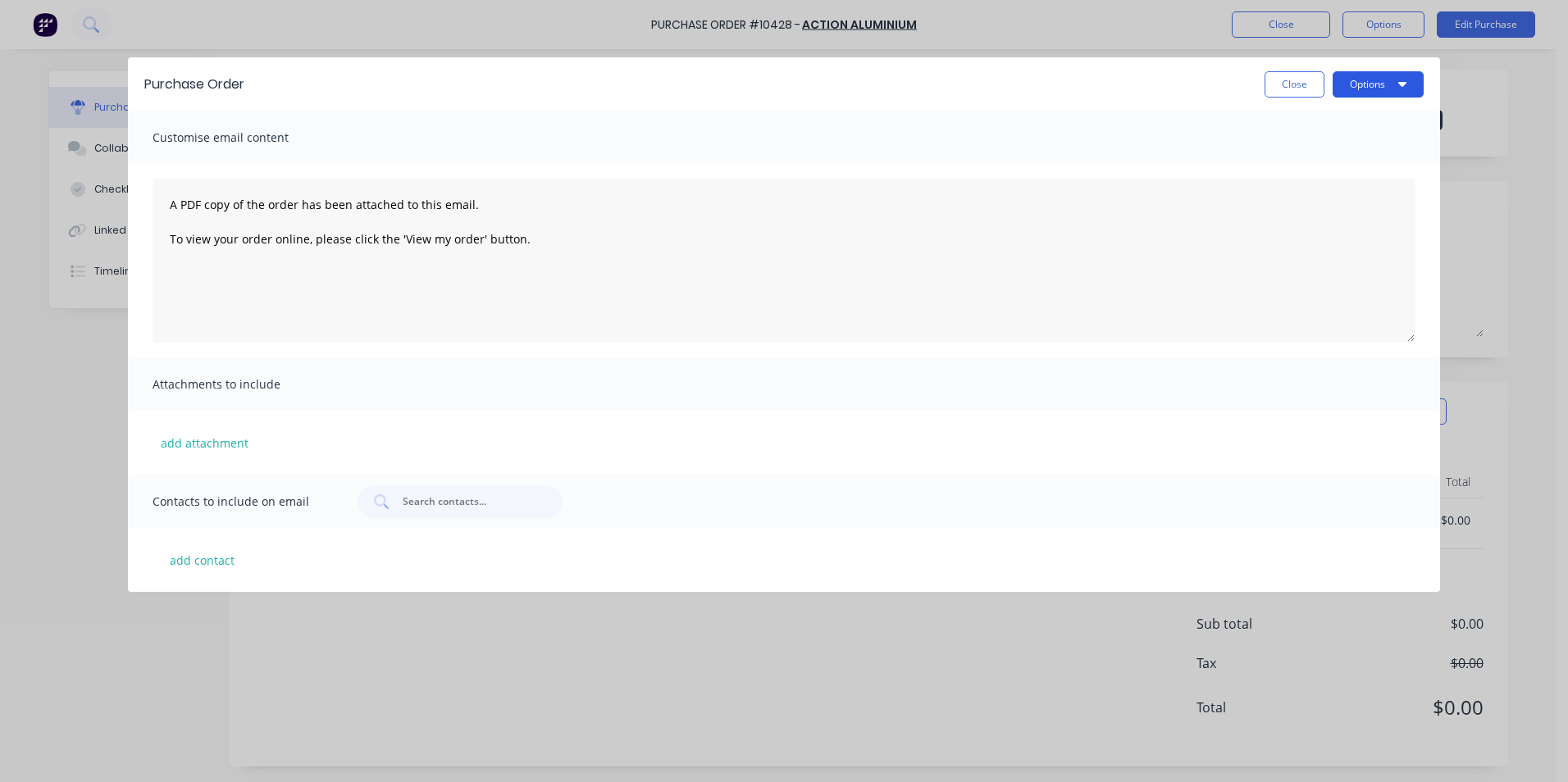
click at [1361, 85] on button "Options" at bounding box center [1377, 84] width 91 height 27
click at [1315, 124] on div "Print" at bounding box center [1345, 126] width 126 height 24
click at [1281, 78] on button "Close" at bounding box center [1294, 84] width 60 height 27
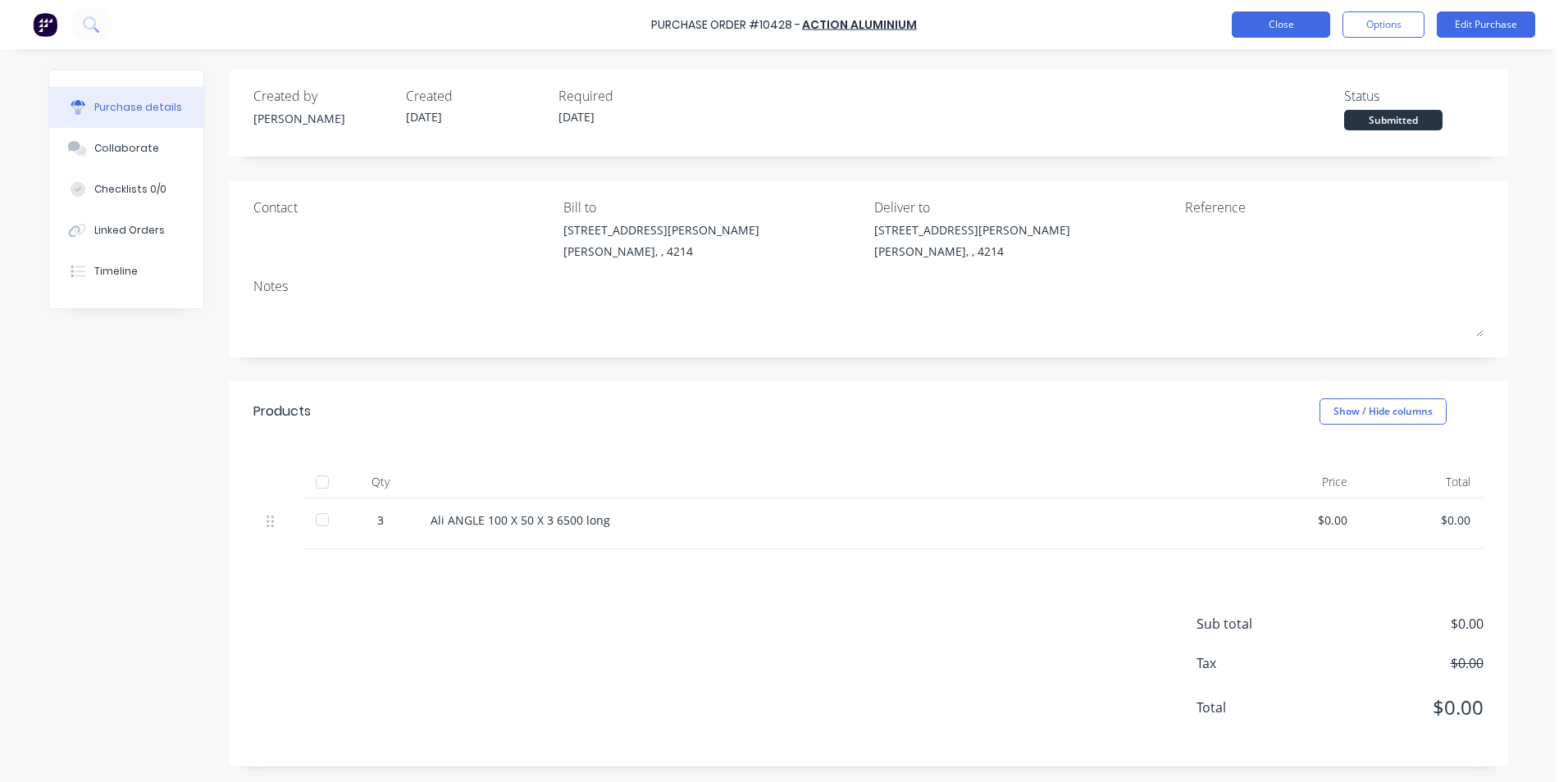
click at [1245, 29] on button "Close" at bounding box center [1280, 24] width 99 height 27
